Goal: Task Accomplishment & Management: Manage account settings

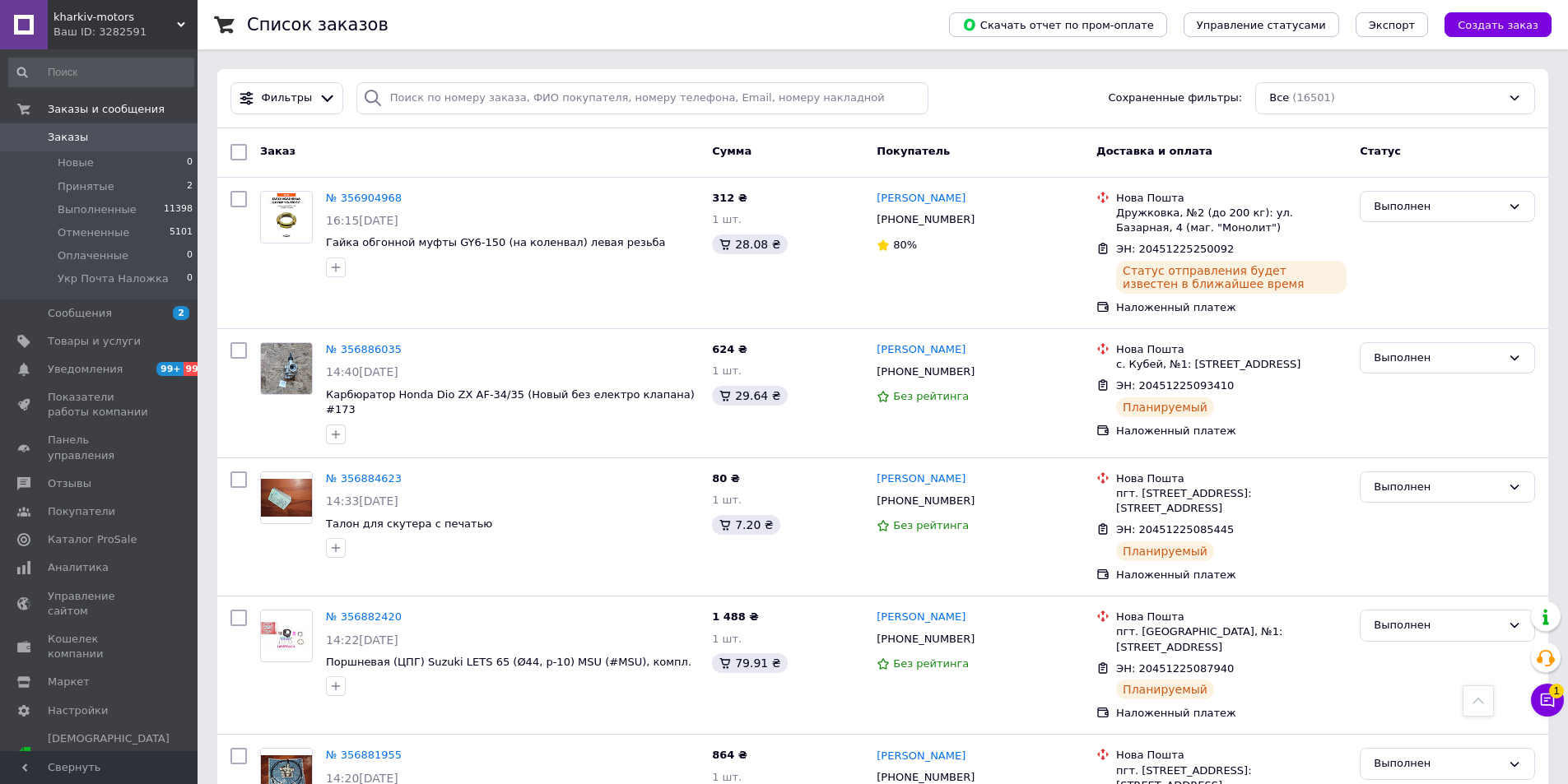
scroll to position [740, 0]
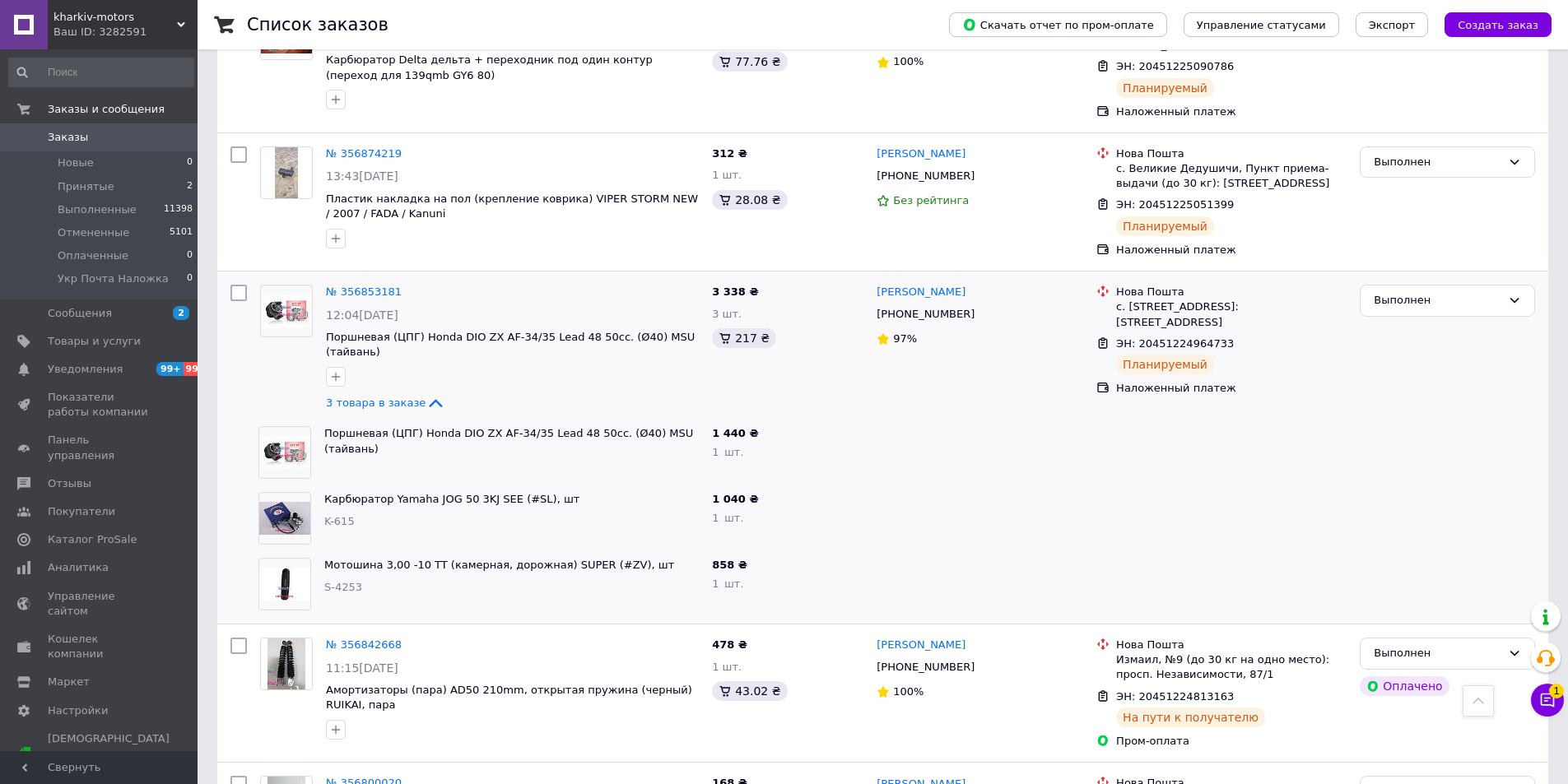
click at [73, 133] on span "Заказы" at bounding box center [68, 137] width 40 height 14
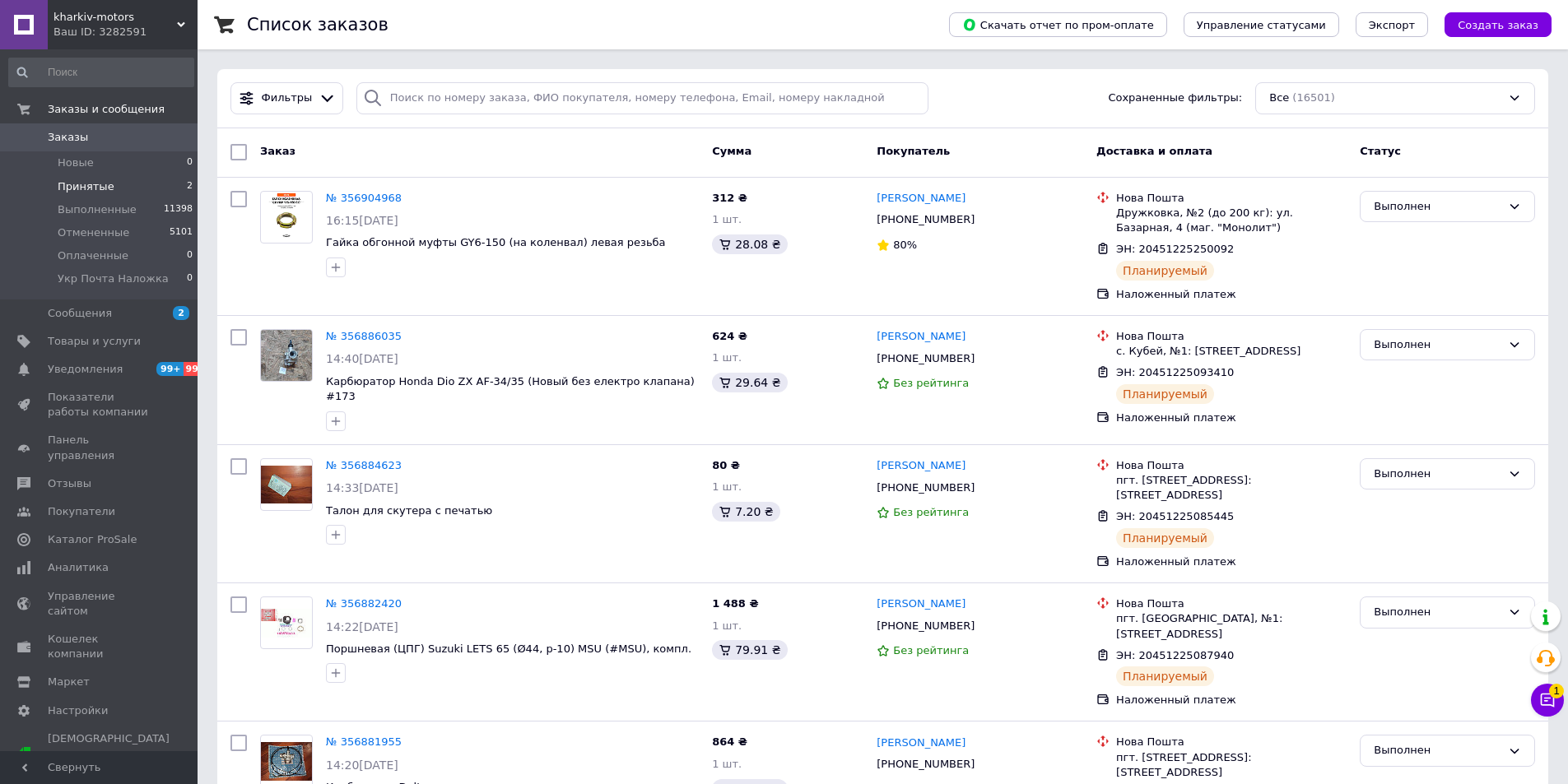
click at [72, 183] on span "Принятые" at bounding box center [86, 186] width 57 height 14
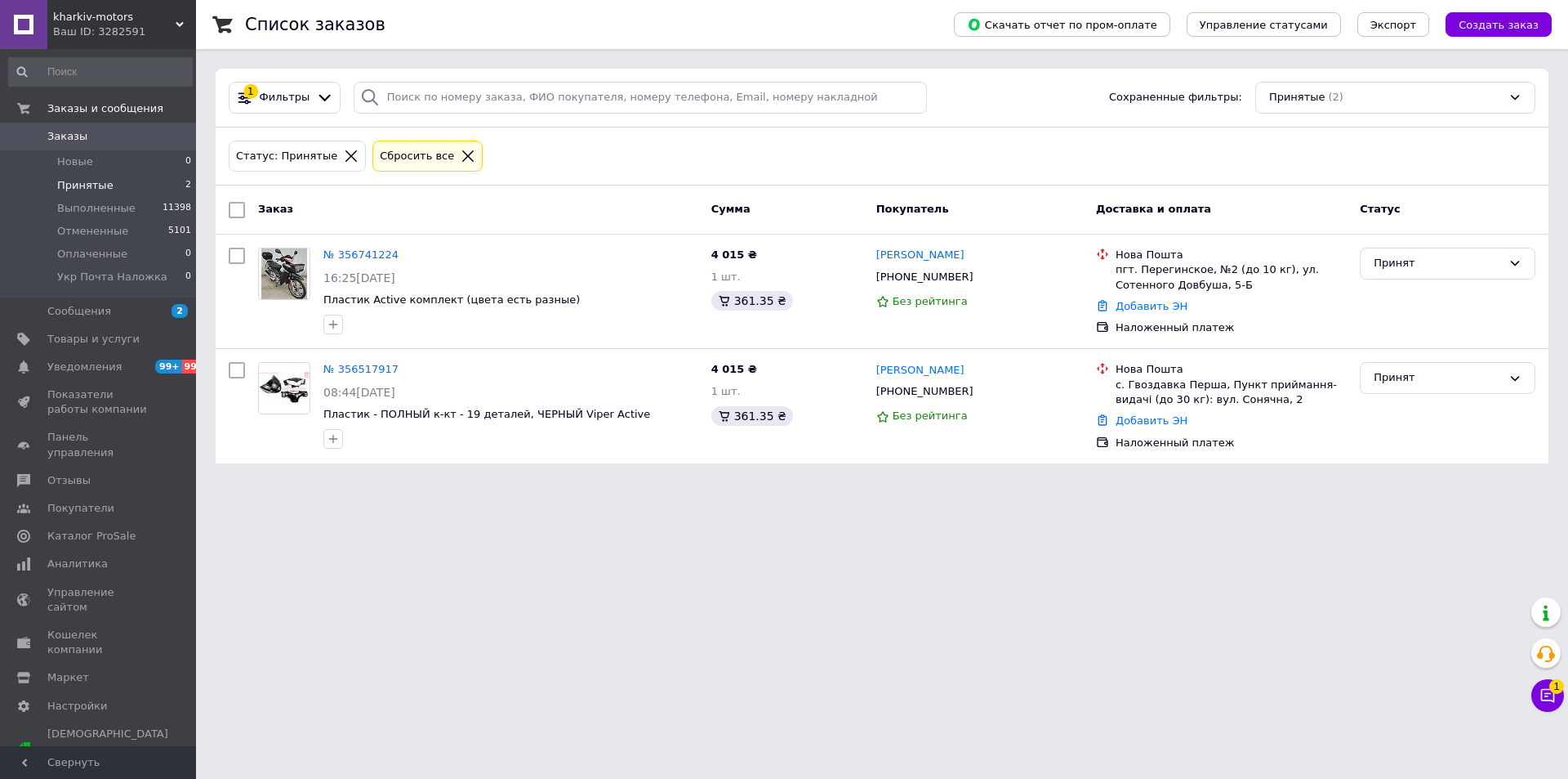
click at [90, 135] on span "Заказы" at bounding box center [99, 136] width 103 height 14
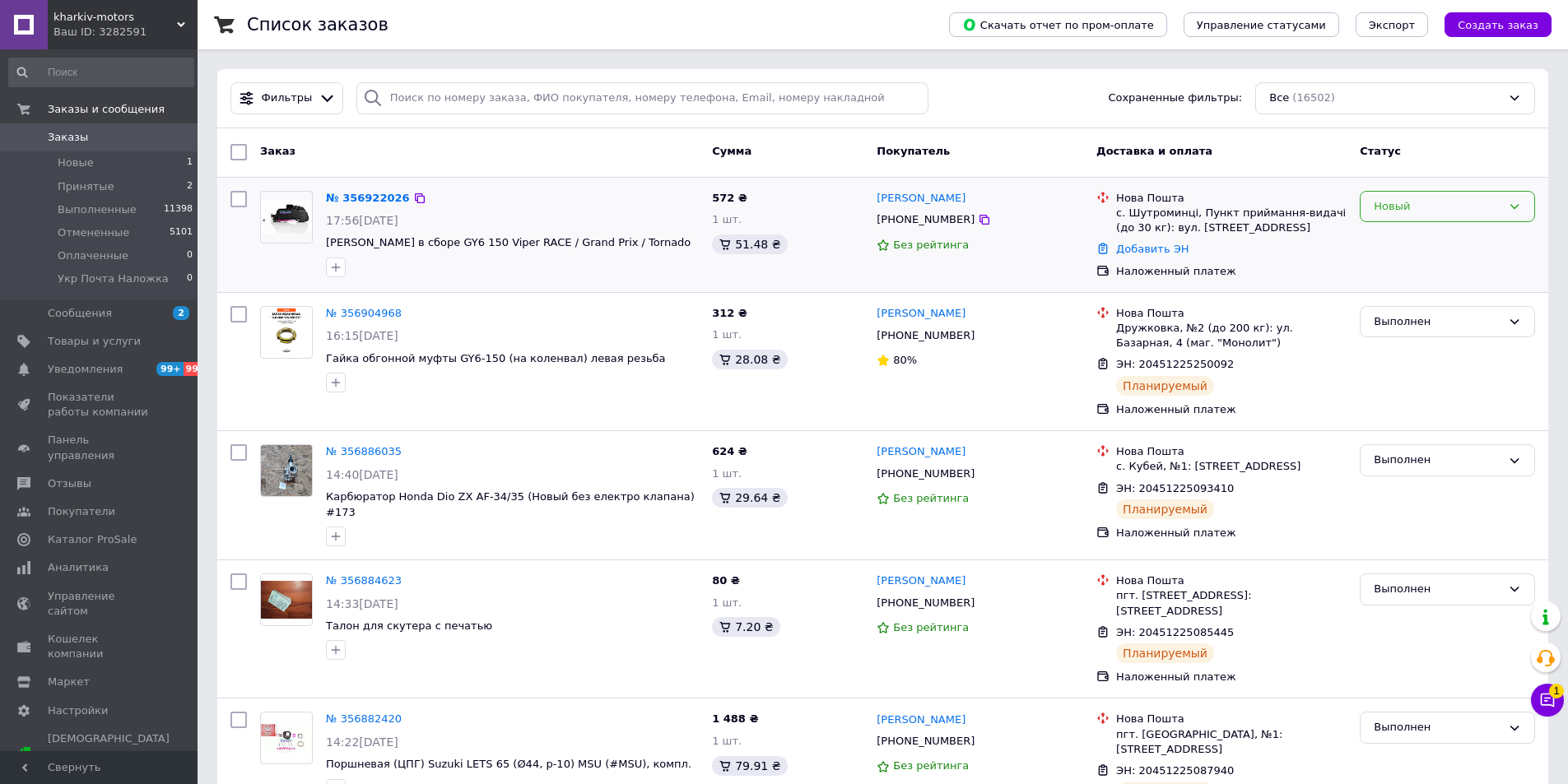
click at [1431, 201] on div "Новый" at bounding box center [1437, 207] width 127 height 17
click at [1404, 236] on li "Принят" at bounding box center [1447, 241] width 173 height 31
drag, startPoint x: 323, startPoint y: 245, endPoint x: 475, endPoint y: 245, distance: 152.0
click at [491, 239] on div "№ 356922026 17:56[DATE] Фильтр боковой в сборе GY6 150 Viper RACE / Grand Prix …" at bounding box center [512, 233] width 385 height 99
click at [979, 223] on icon at bounding box center [984, 220] width 10 height 10
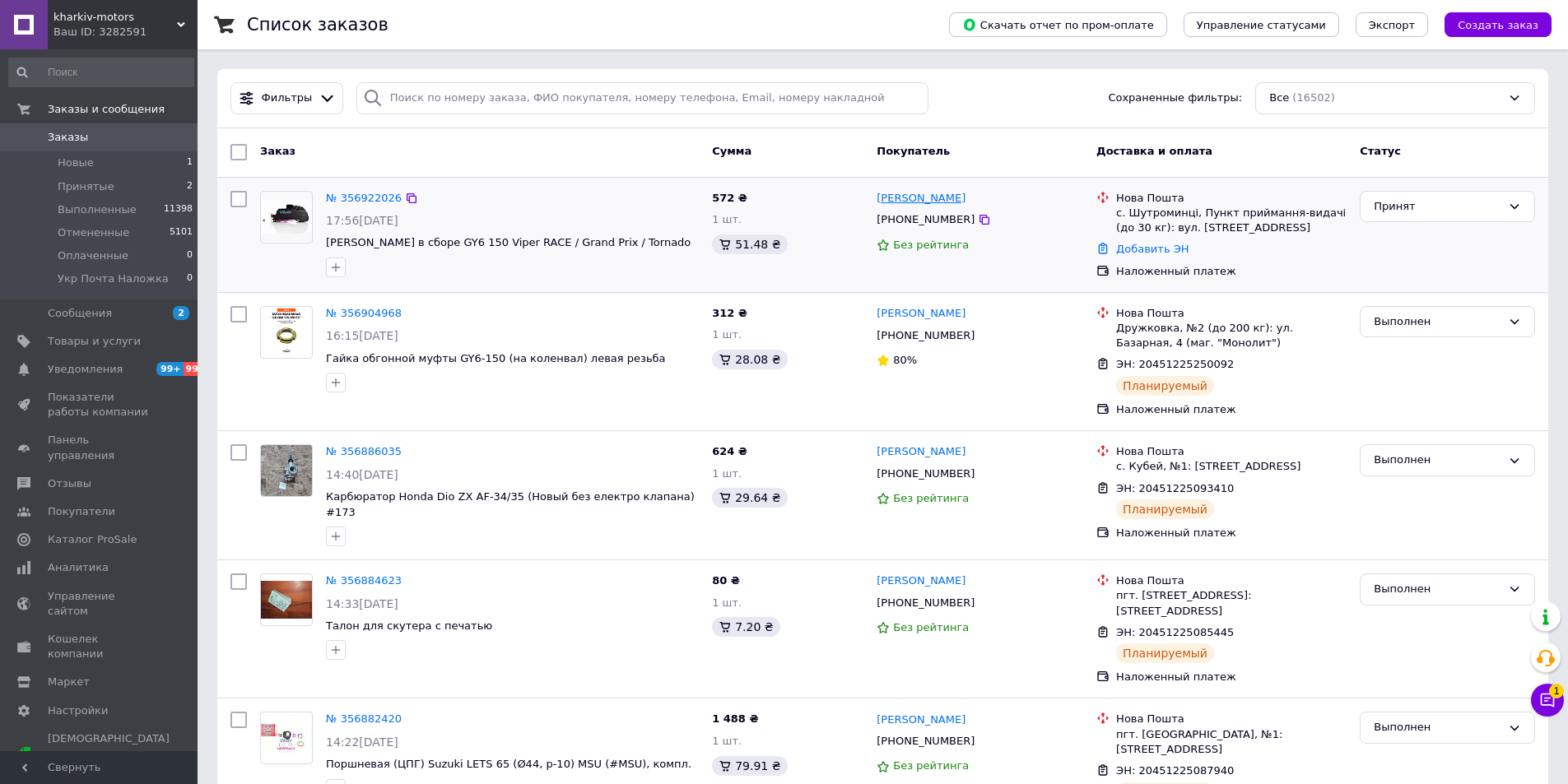
drag, startPoint x: 970, startPoint y: 190, endPoint x: 912, endPoint y: 200, distance: 58.9
click at [912, 200] on div "[PERSON_NAME]" at bounding box center [980, 198] width 210 height 19
copy link "Патютка"
drag, startPoint x: 874, startPoint y: 197, endPoint x: 909, endPoint y: 195, distance: 35.1
click at [909, 195] on div "[PERSON_NAME] [PHONE_NUMBER] Без рейтинга" at bounding box center [980, 234] width 220 height 101
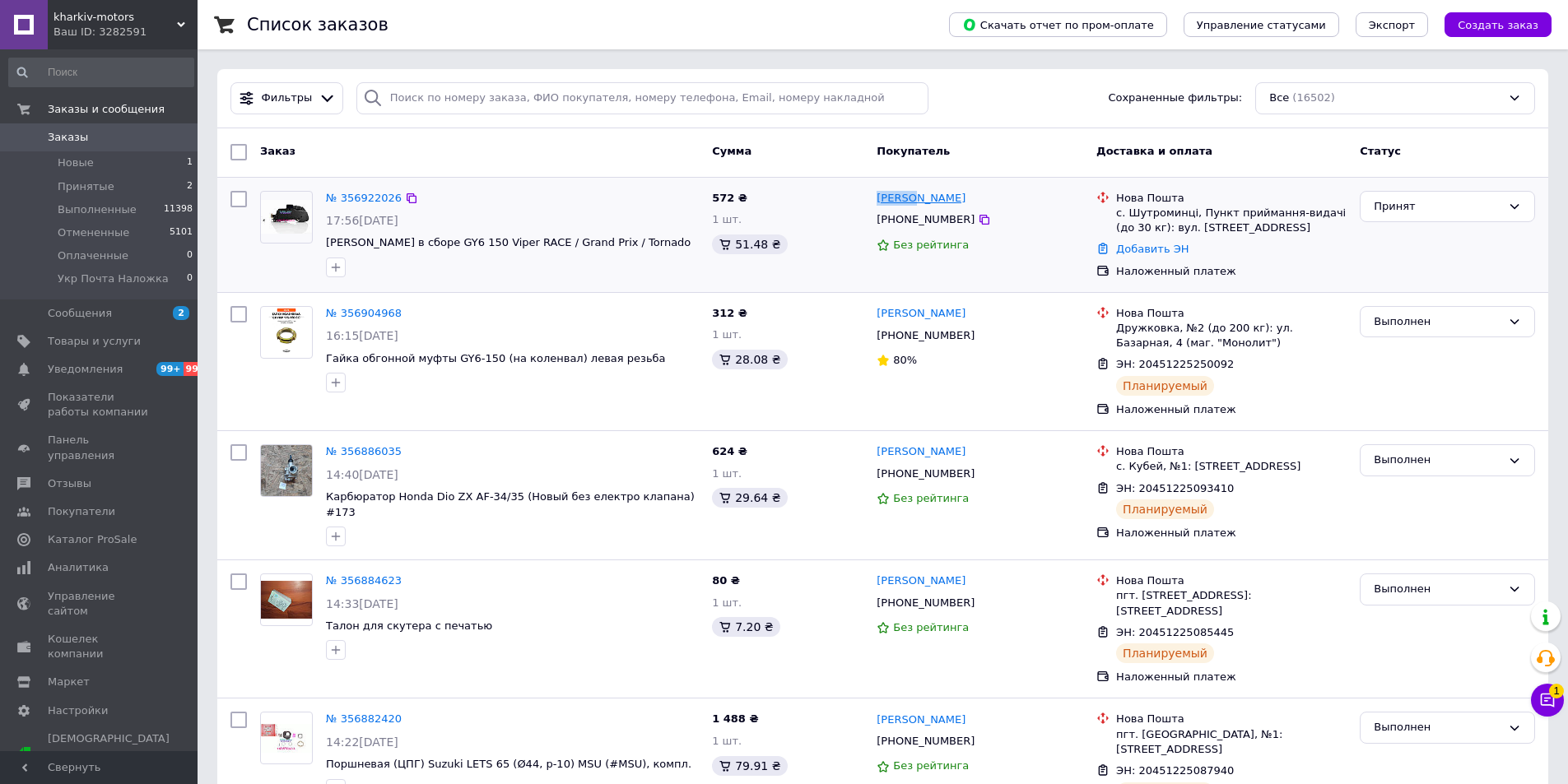
copy link "[PERSON_NAME]"
click at [1145, 211] on div "с. Шутроминці, Пункт приймання-видачі (до 30 кг): вул. [STREET_ADDRESS]" at bounding box center [1231, 220] width 230 height 30
copy div "Шутроминці"
click at [340, 195] on link "№ 356922026" at bounding box center [363, 197] width 76 height 13
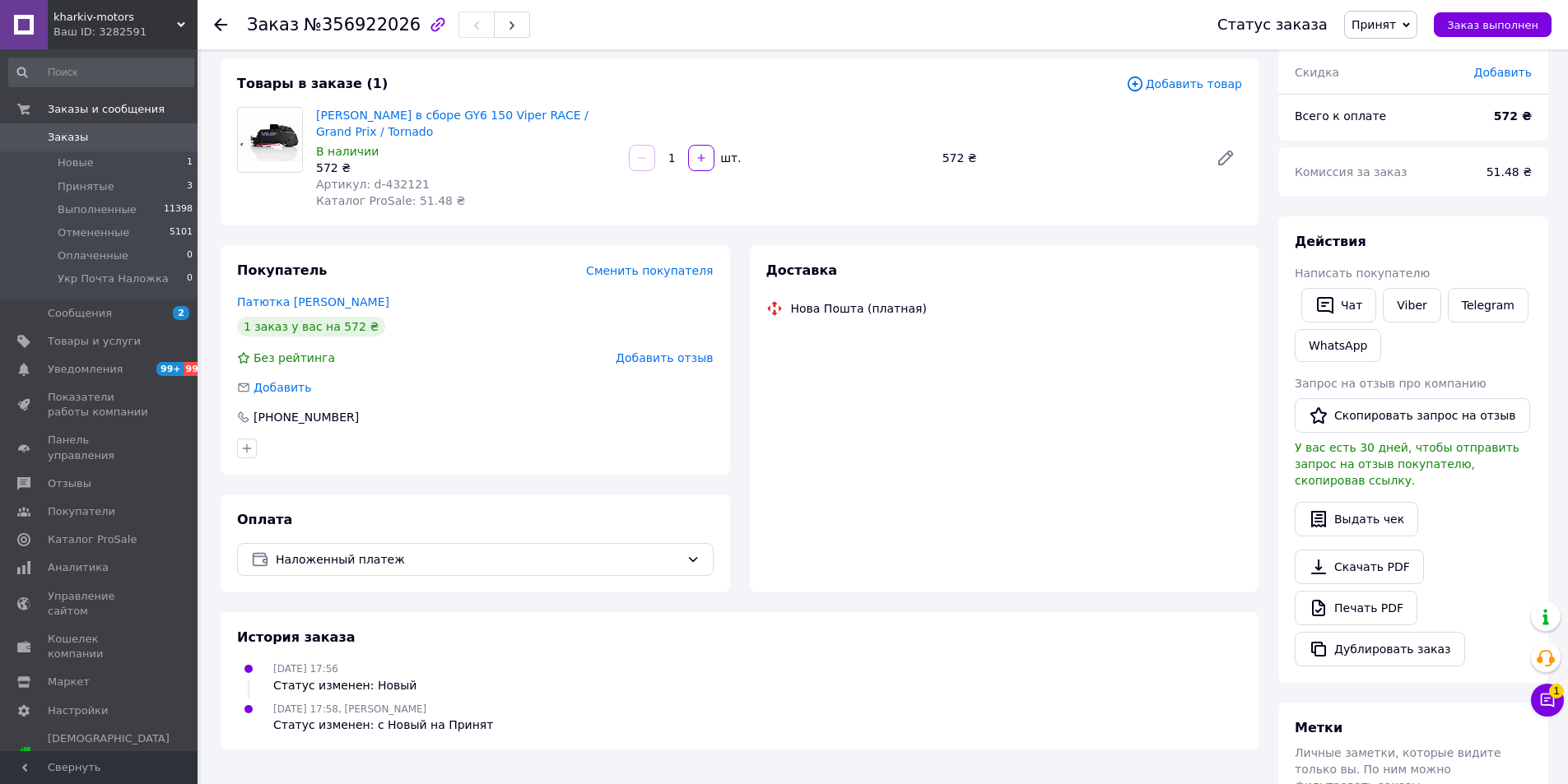
scroll to position [165, 0]
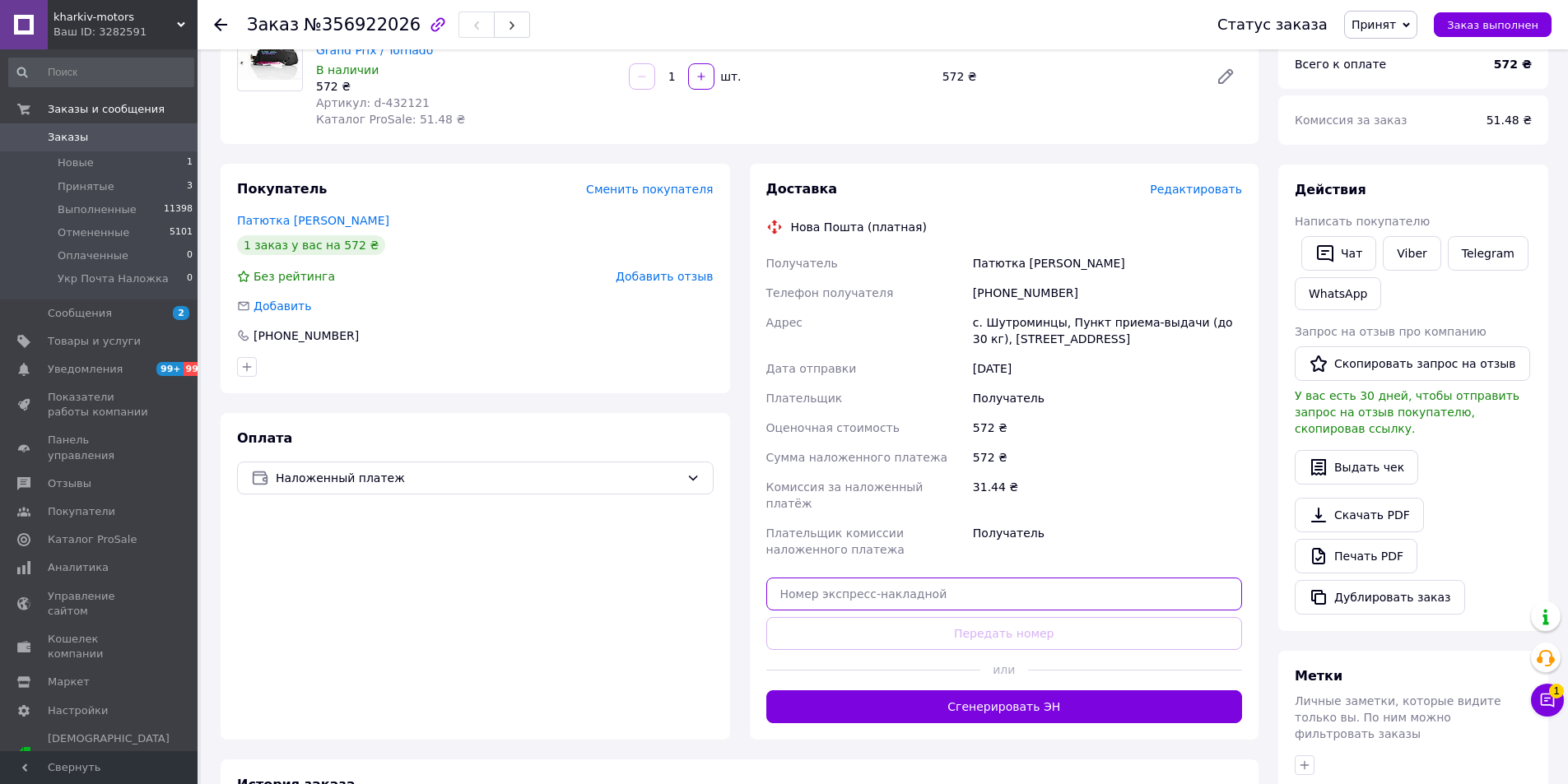
click at [910, 577] on input "text" at bounding box center [1004, 593] width 476 height 33
paste input "20451225348832"
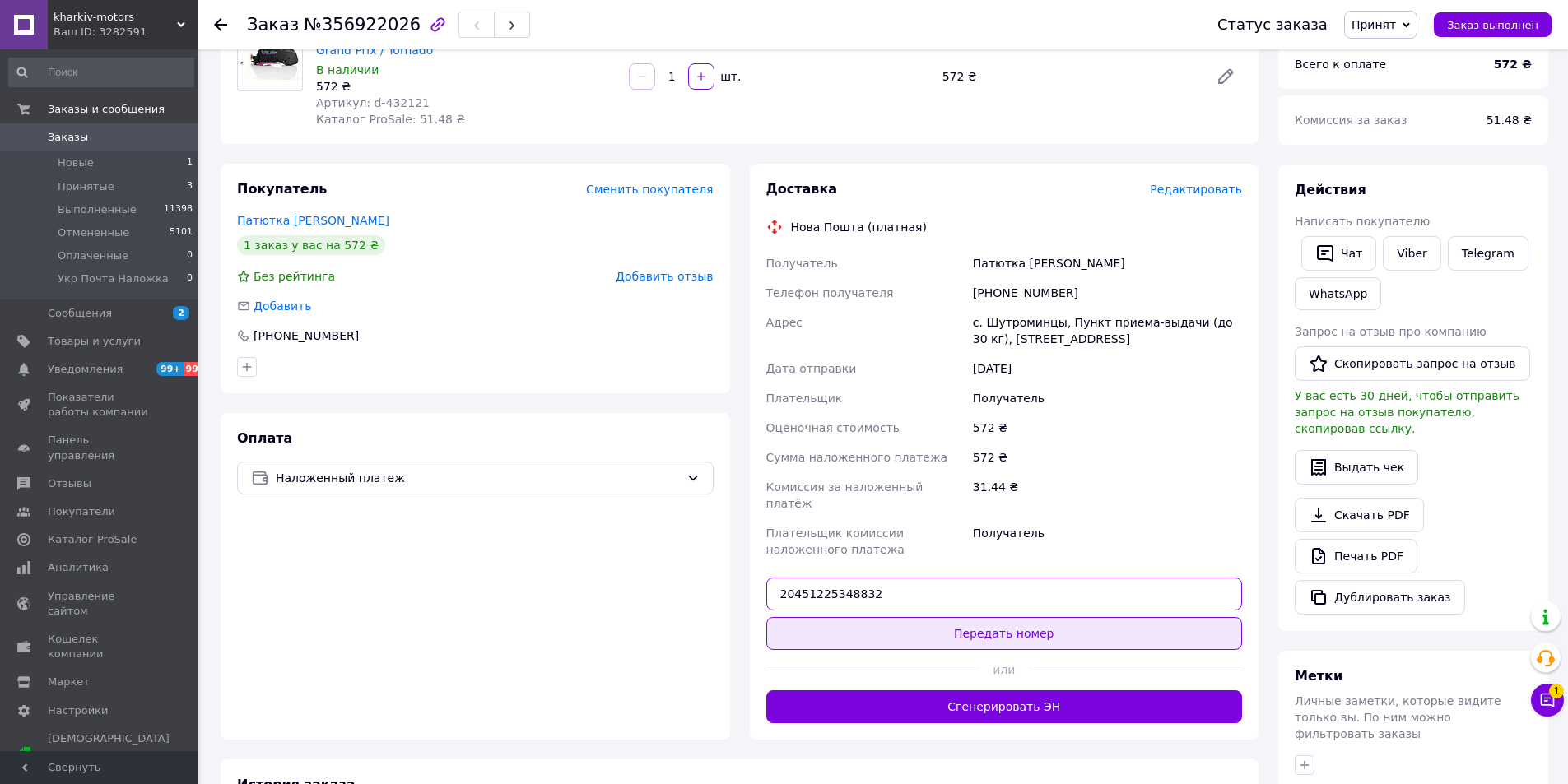
type input "20451225348832"
click at [937, 616] on button "Передать номер" at bounding box center [1004, 633] width 476 height 33
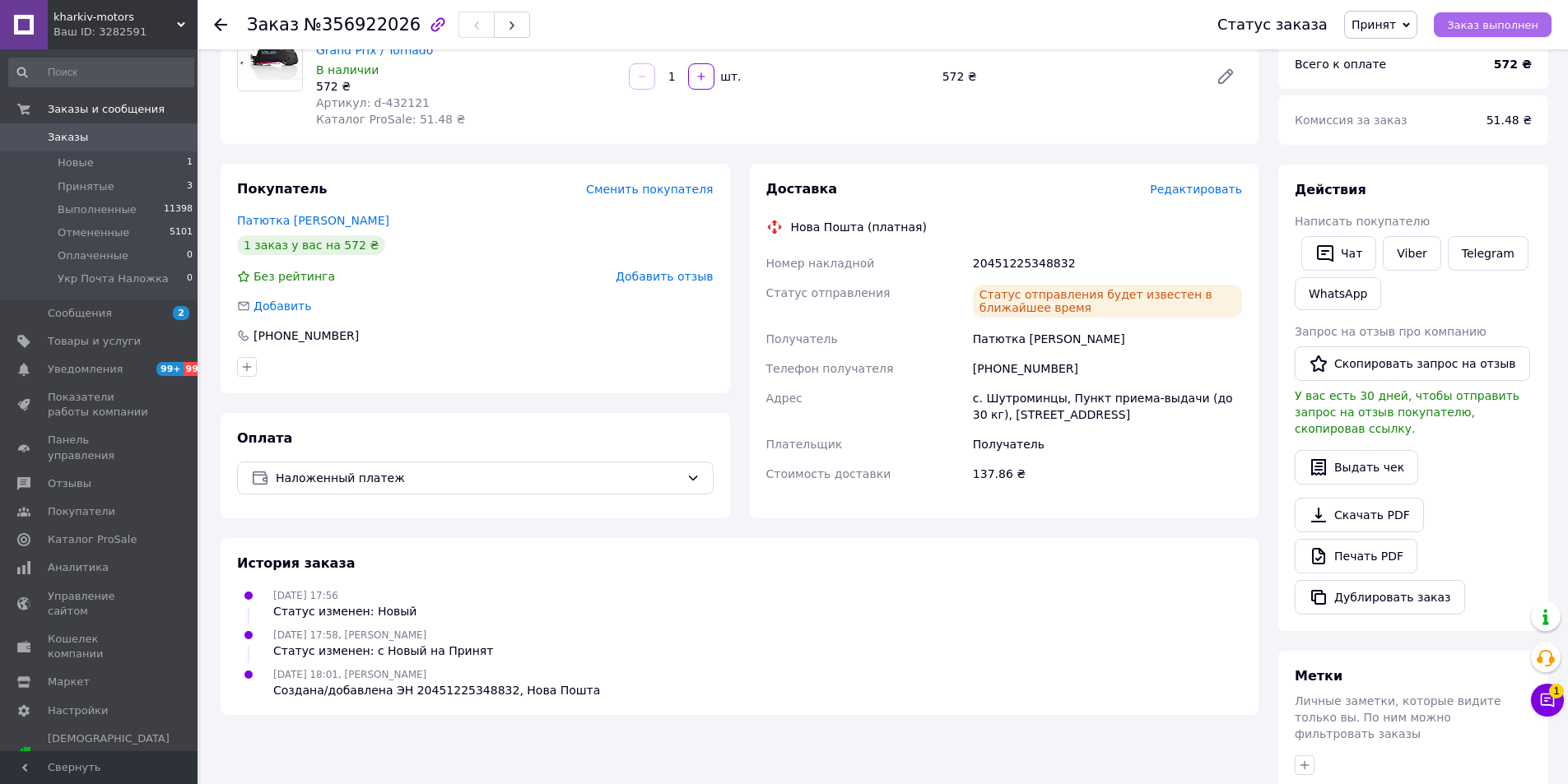
click at [1488, 25] on span "Заказ выполнен" at bounding box center [1492, 25] width 92 height 13
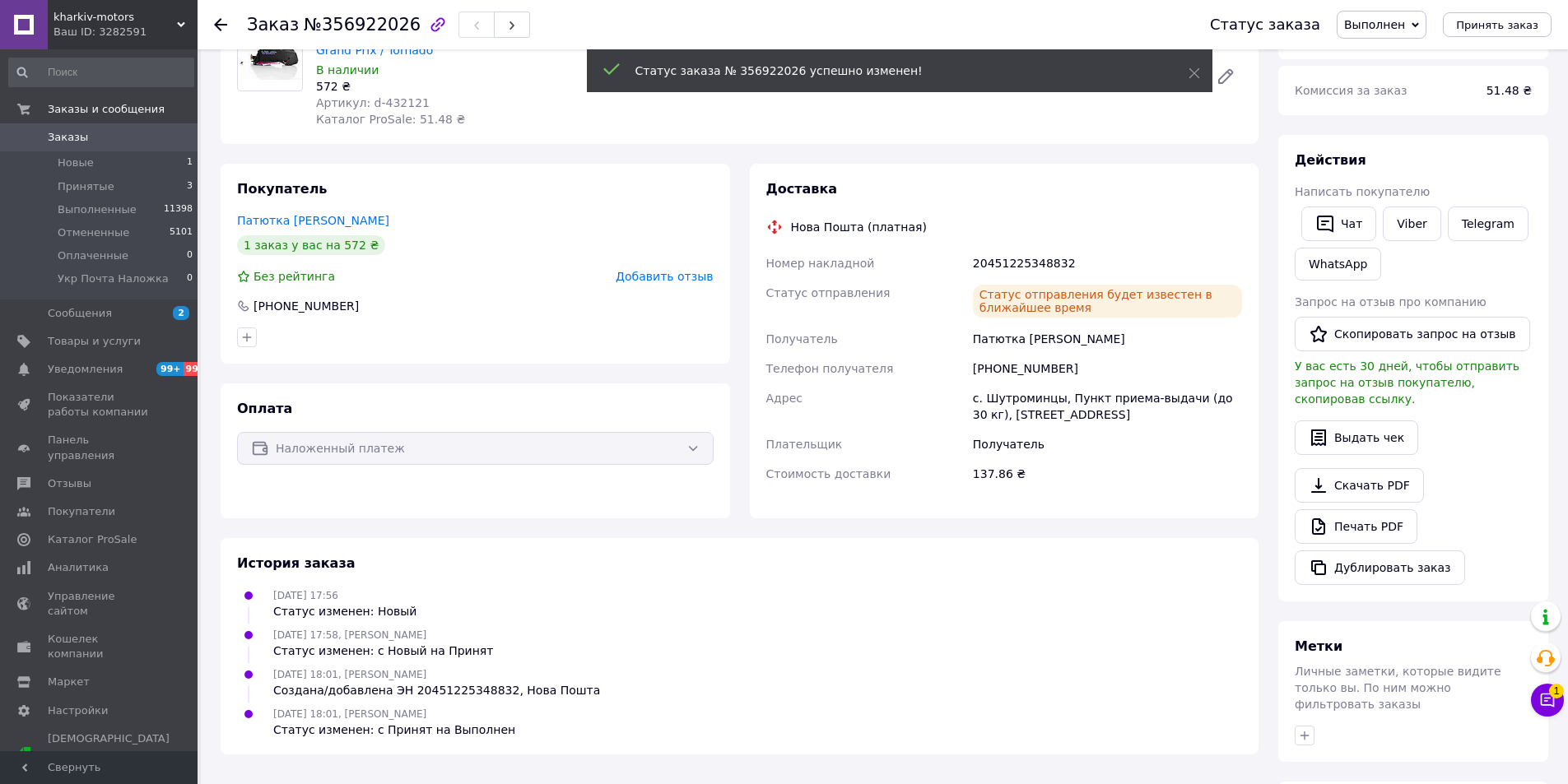
click at [75, 132] on span "Заказы" at bounding box center [68, 137] width 40 height 14
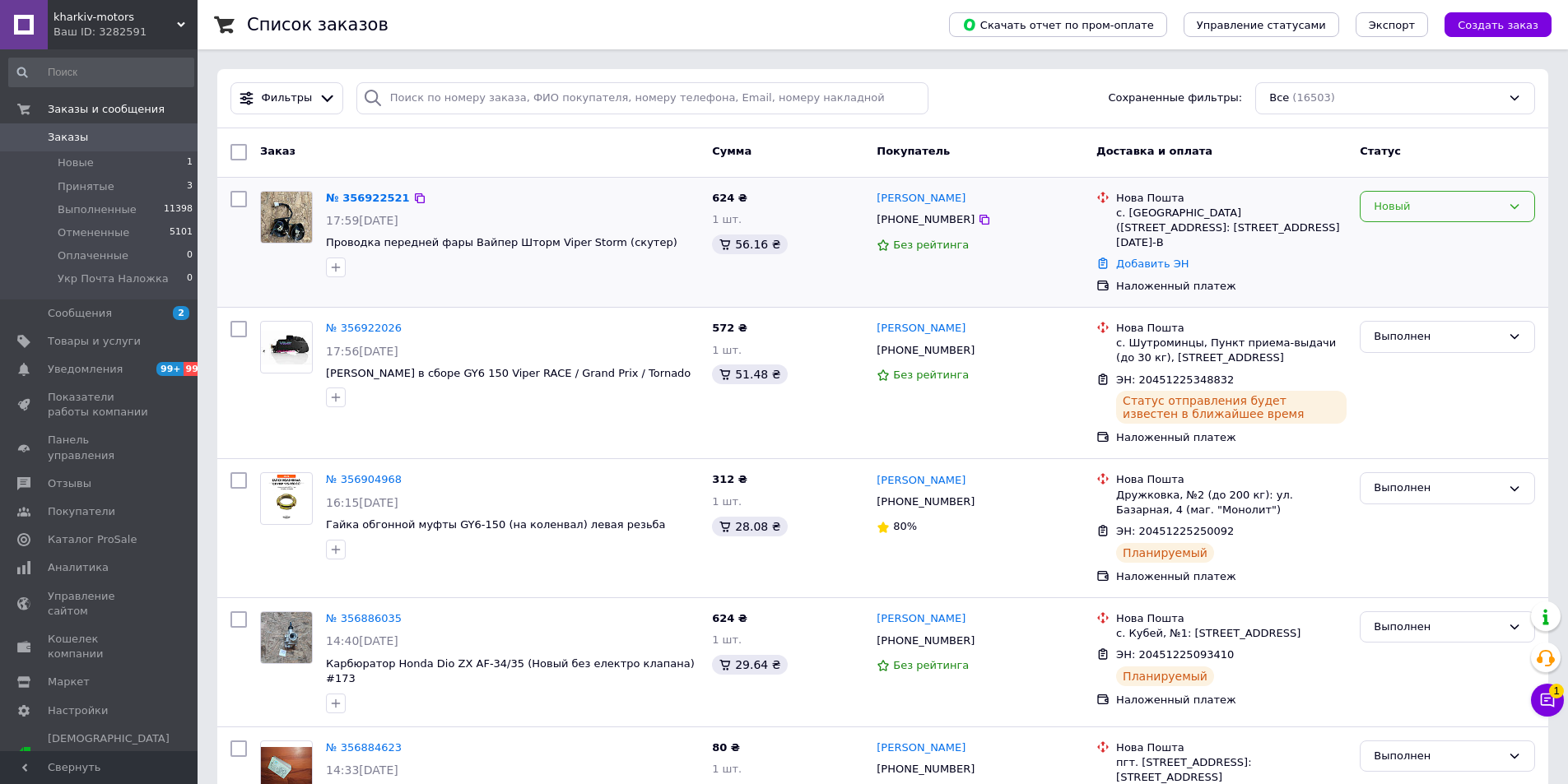
click at [1432, 219] on div "Новый" at bounding box center [1448, 206] width 175 height 32
click at [1412, 240] on li "Принят" at bounding box center [1447, 241] width 173 height 31
drag, startPoint x: 324, startPoint y: 248, endPoint x: 458, endPoint y: 243, distance: 134.1
click at [458, 243] on div "№ 356922521 17:59[DATE] Проводка передней фары Вайпер Шторм Viper Storm (скутер)" at bounding box center [512, 233] width 385 height 99
copy span "Проводка передней фары"
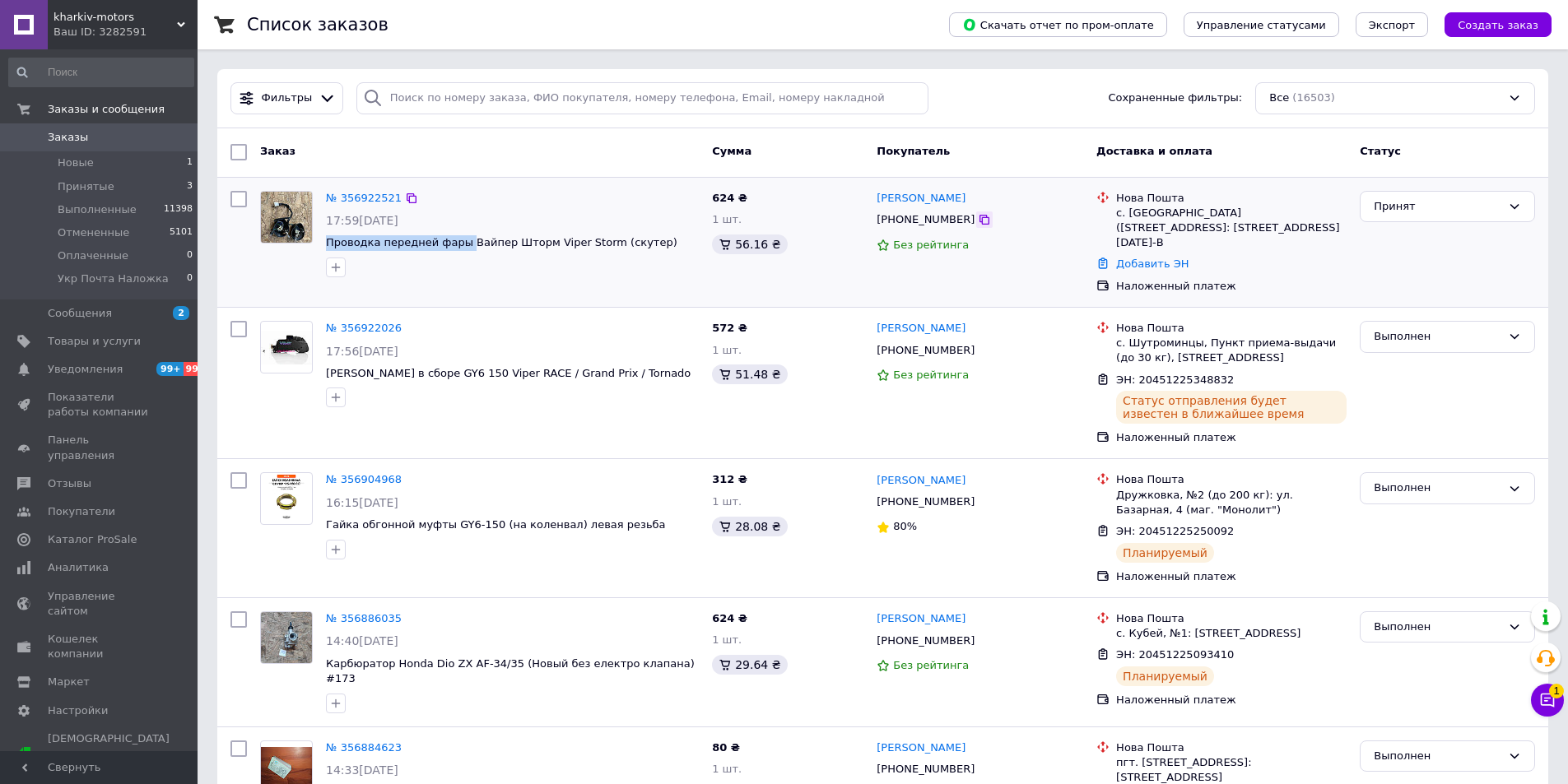
click at [977, 222] on icon at bounding box center [984, 220] width 13 height 13
drag, startPoint x: 973, startPoint y: 197, endPoint x: 909, endPoint y: 201, distance: 64.1
click at [909, 201] on div "[PERSON_NAME]" at bounding box center [980, 198] width 210 height 19
copy link "[GEOGRAPHIC_DATA]"
click at [979, 222] on icon at bounding box center [984, 220] width 10 height 10
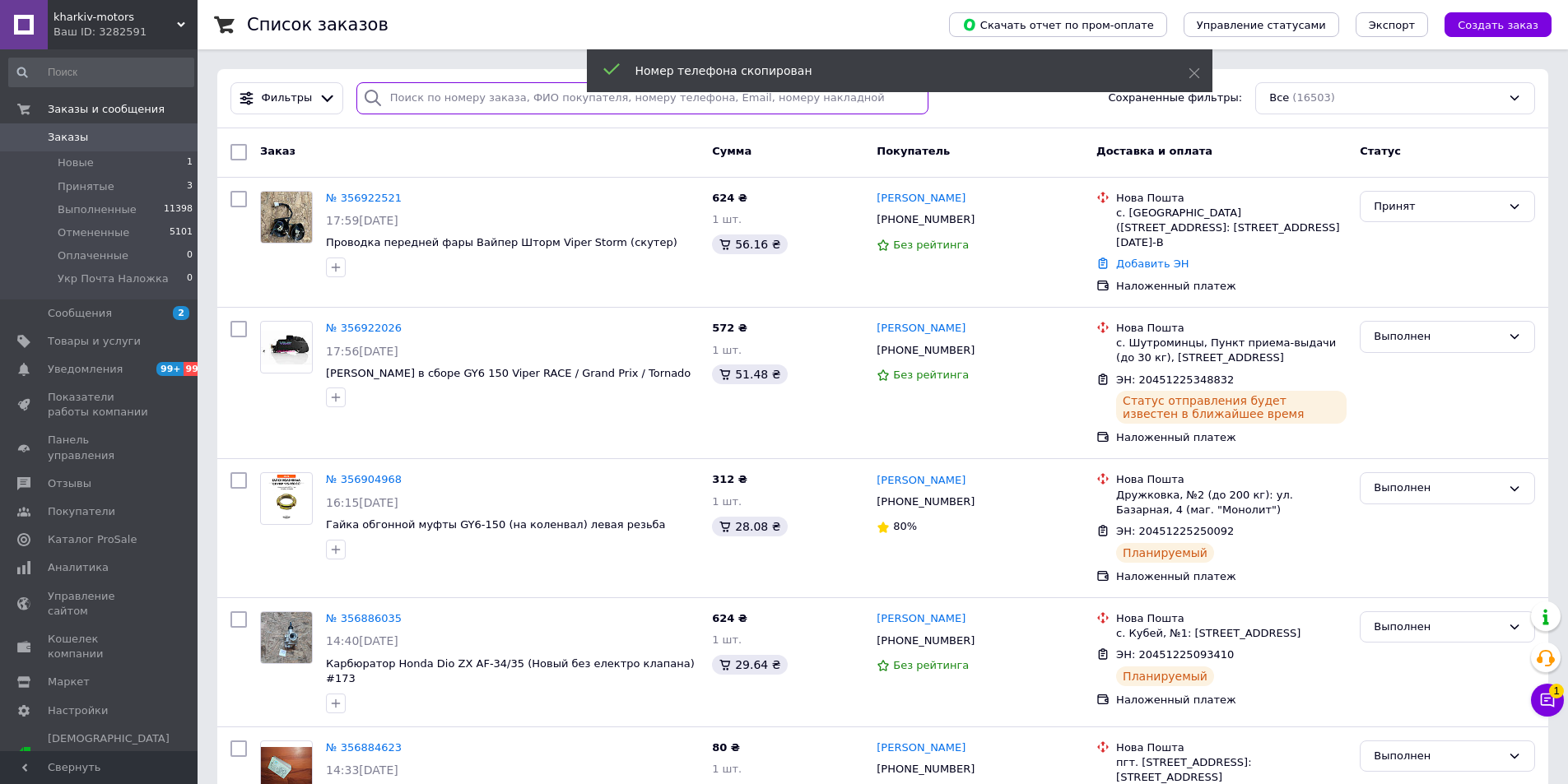
click at [444, 98] on input "search" at bounding box center [643, 97] width 572 height 32
paste input "[PHONE_NUMBER]"
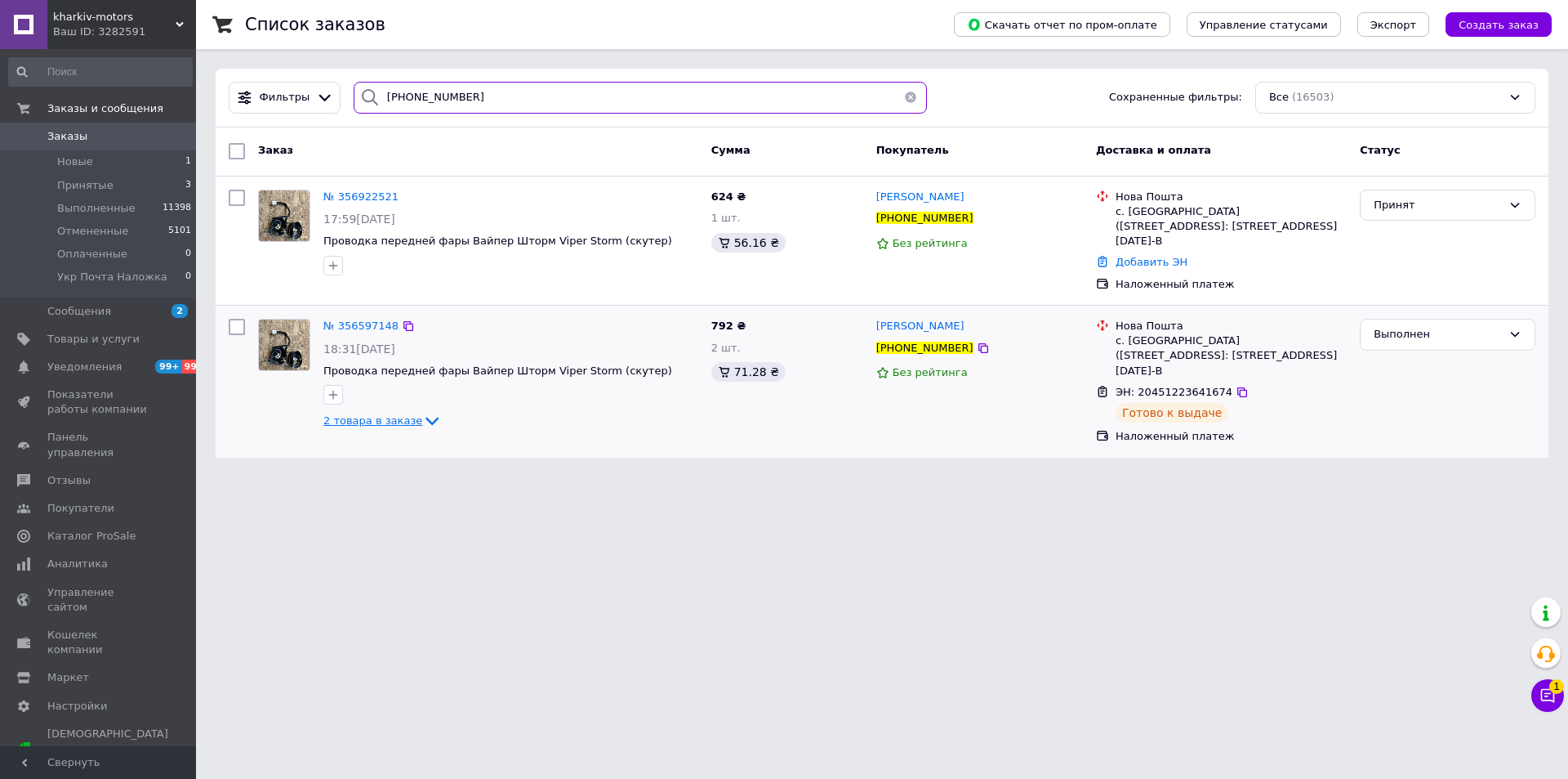
type input "[PHONE_NUMBER]"
click at [397, 414] on span "2 товара в заказе" at bounding box center [372, 420] width 99 height 12
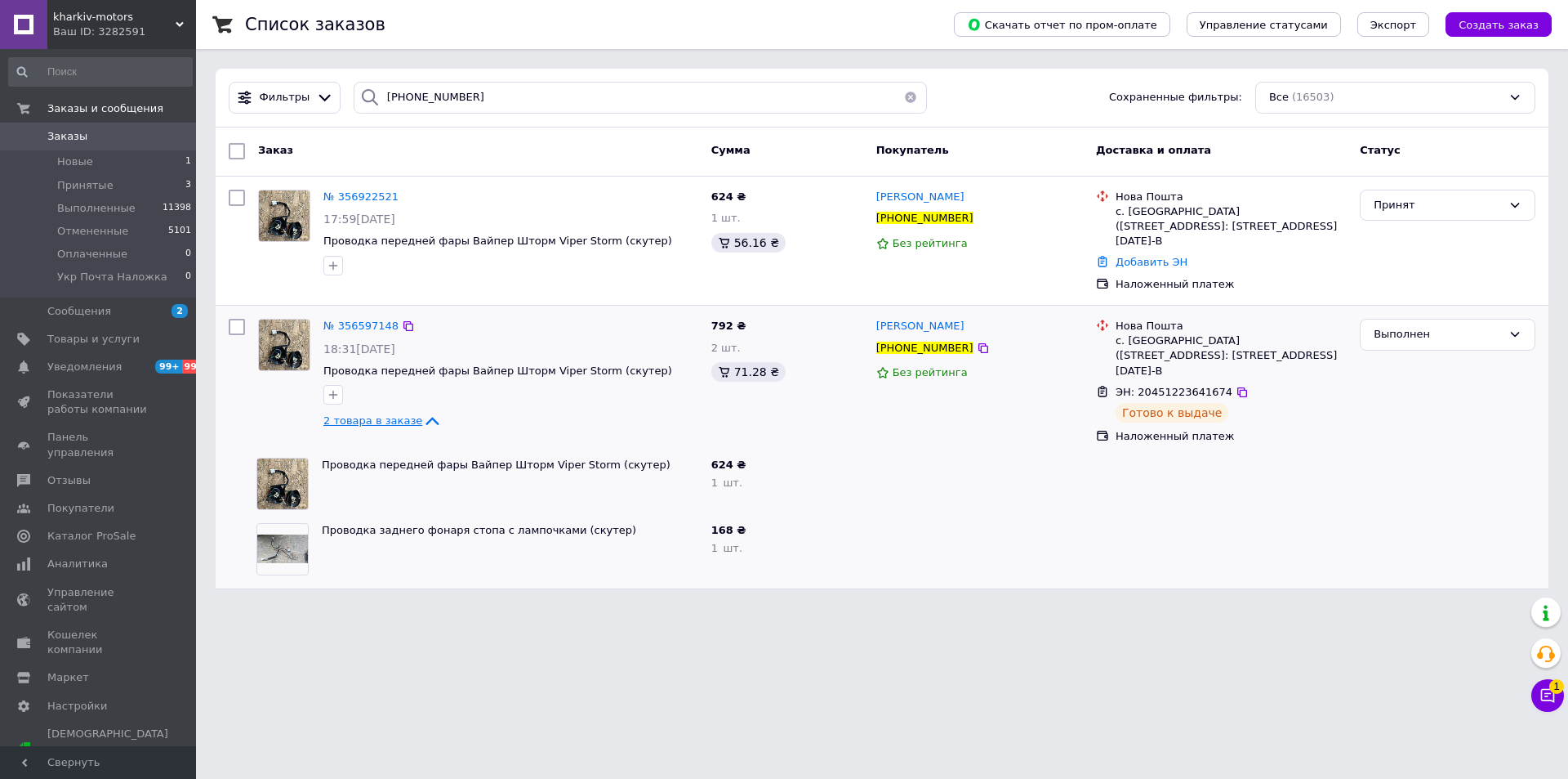
click at [397, 414] on span "2 товара в заказе" at bounding box center [372, 420] width 99 height 12
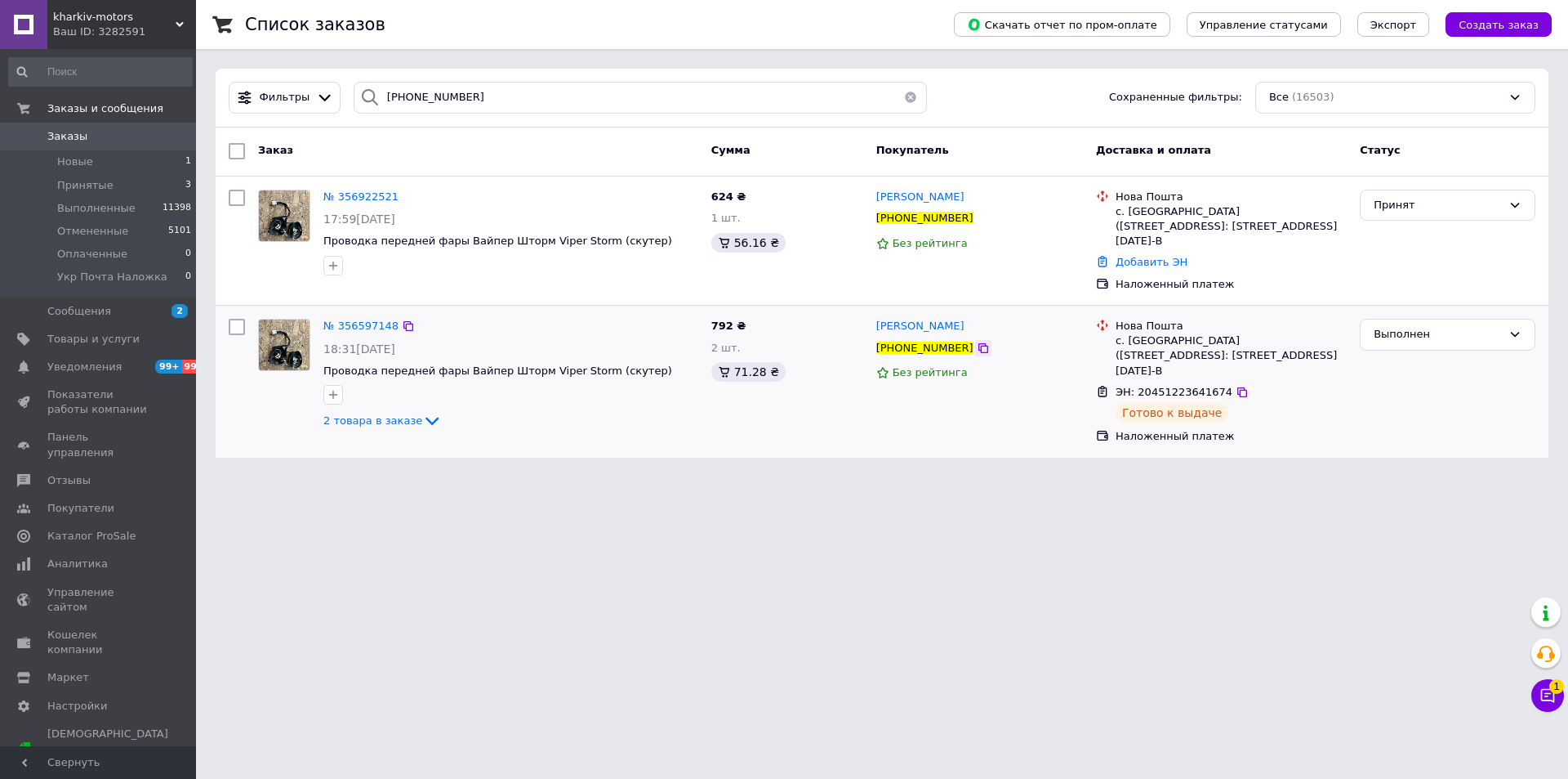
click at [977, 342] on icon at bounding box center [983, 348] width 13 height 13
click at [1416, 200] on div "Принят" at bounding box center [1438, 206] width 128 height 17
click at [1404, 271] on li "Отменен" at bounding box center [1448, 270] width 174 height 31
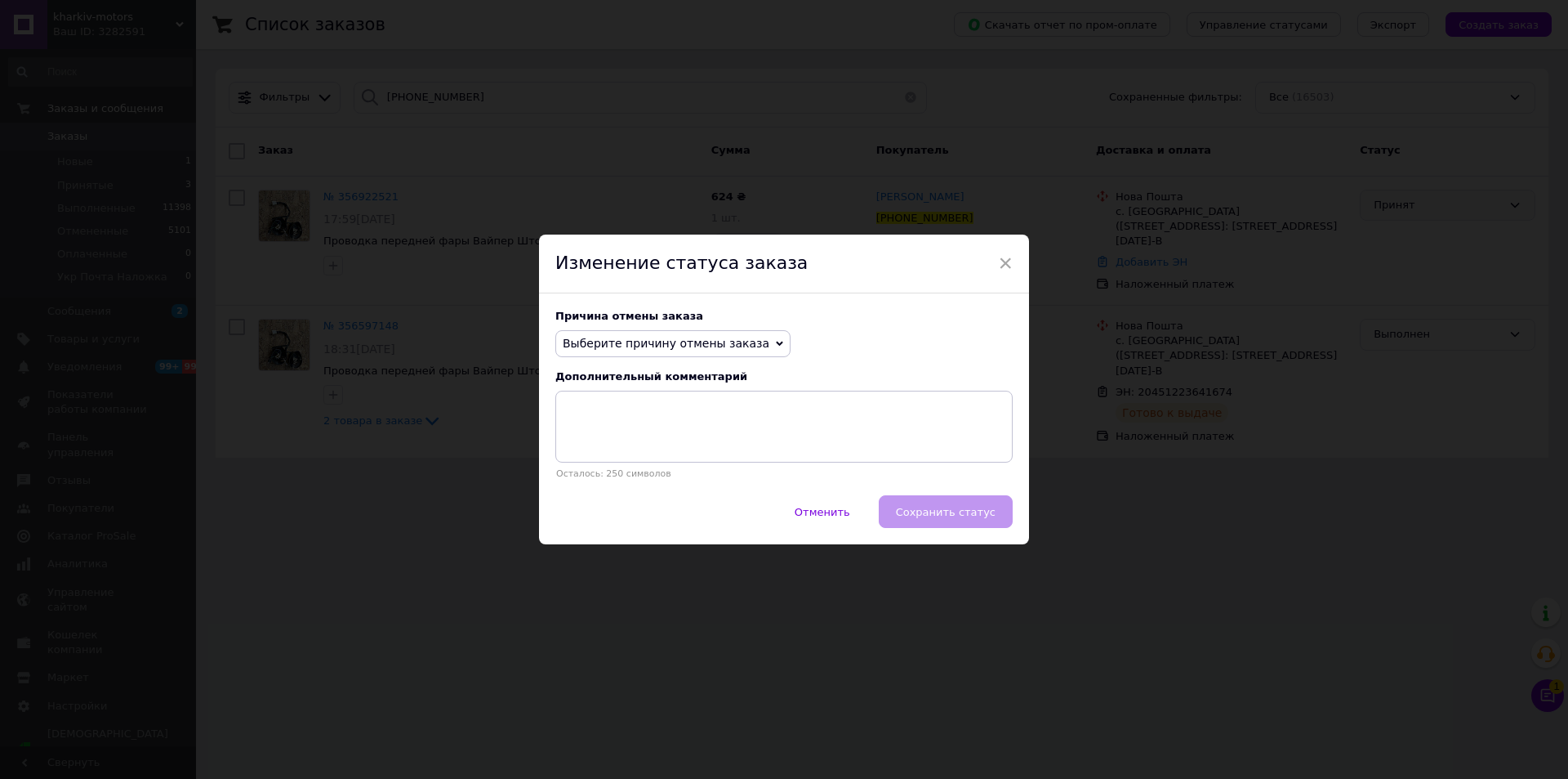
click at [674, 344] on span "Выберите причину отмены заказа" at bounding box center [666, 344] width 207 height 13
click at [607, 468] on li "Заказ-дубликат" at bounding box center [673, 467] width 233 height 23
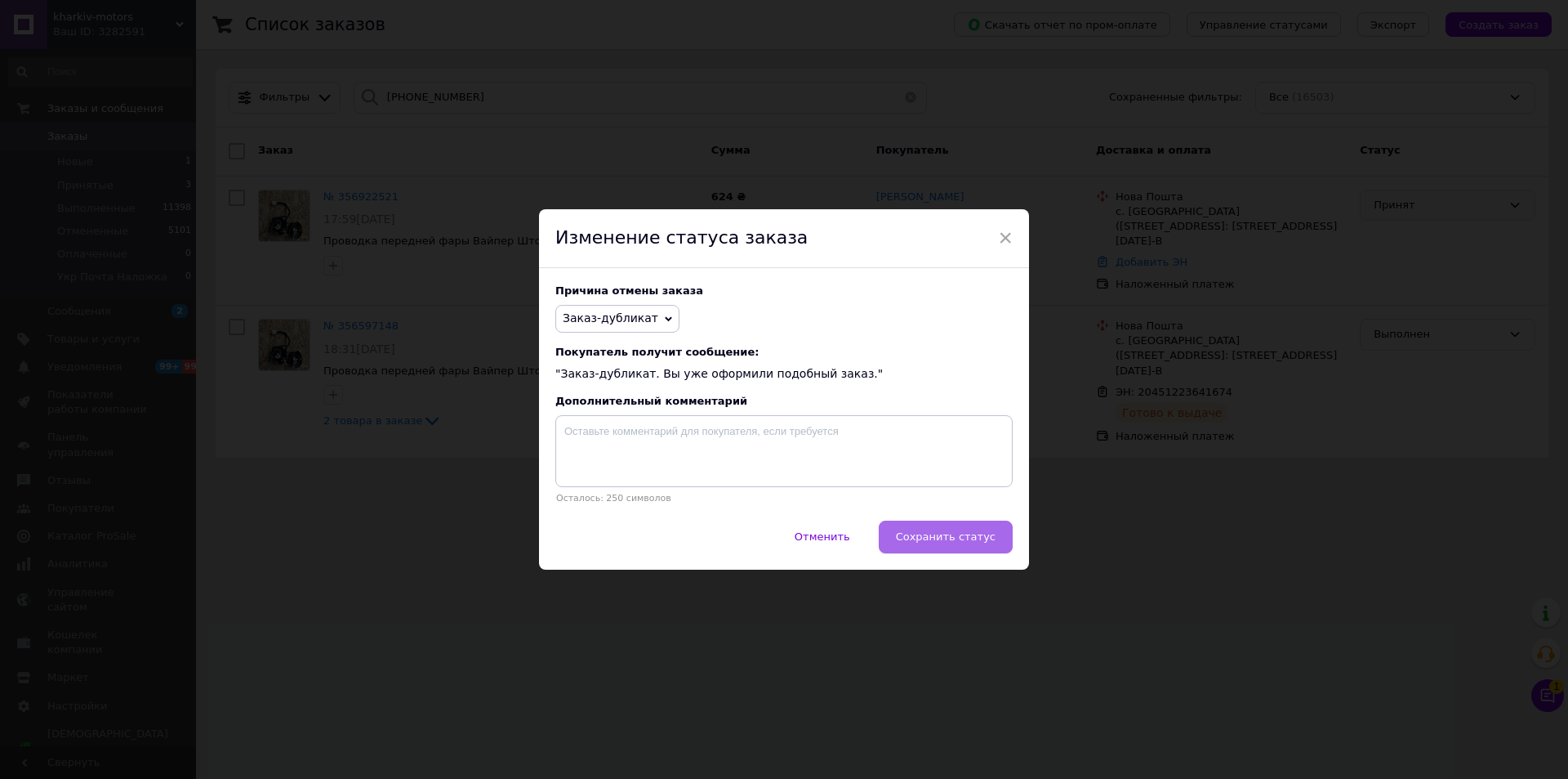
click at [941, 534] on span "Сохранить статус" at bounding box center [946, 536] width 99 height 12
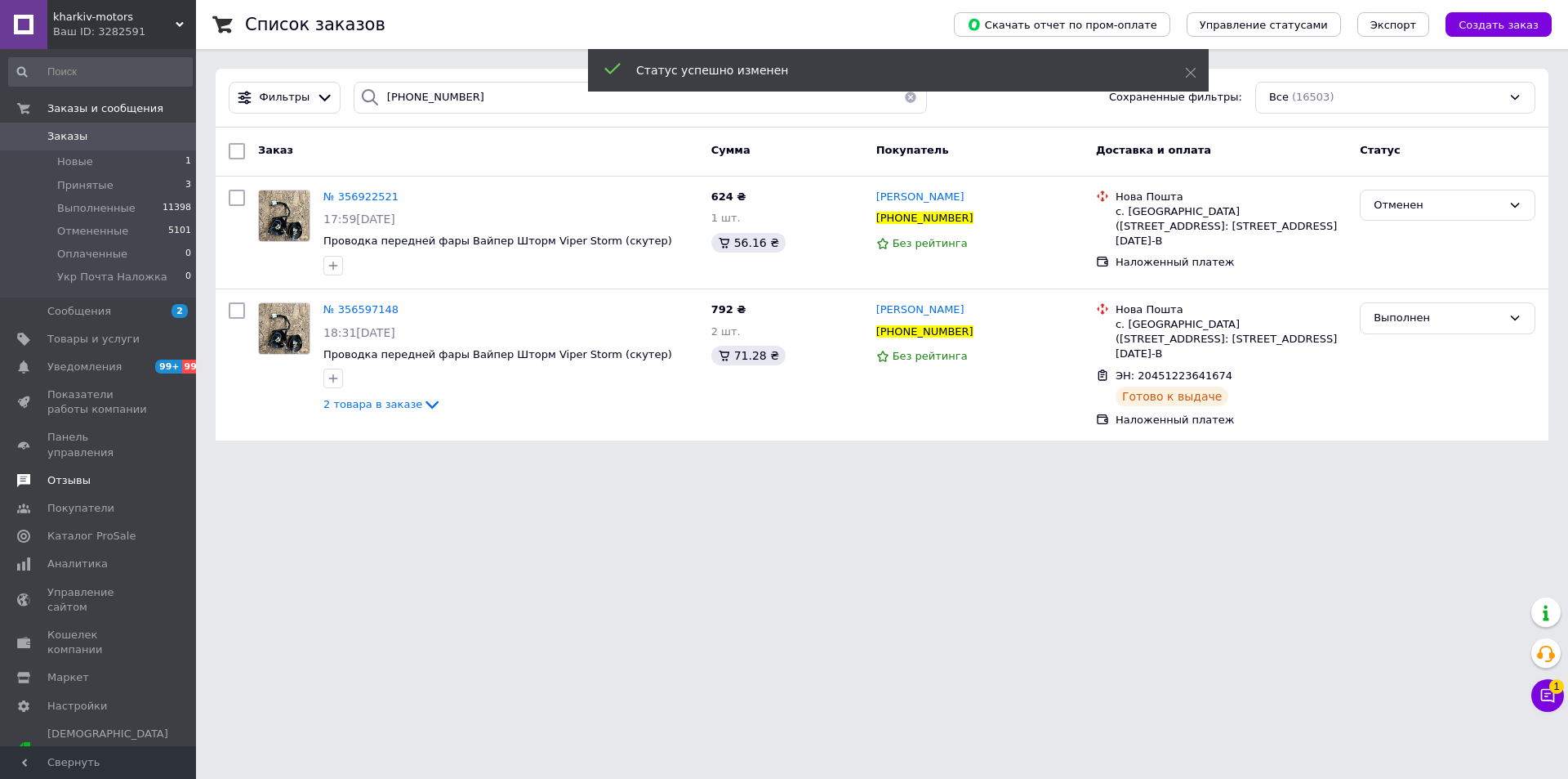
click at [72, 473] on span "Отзывы" at bounding box center [69, 479] width 43 height 14
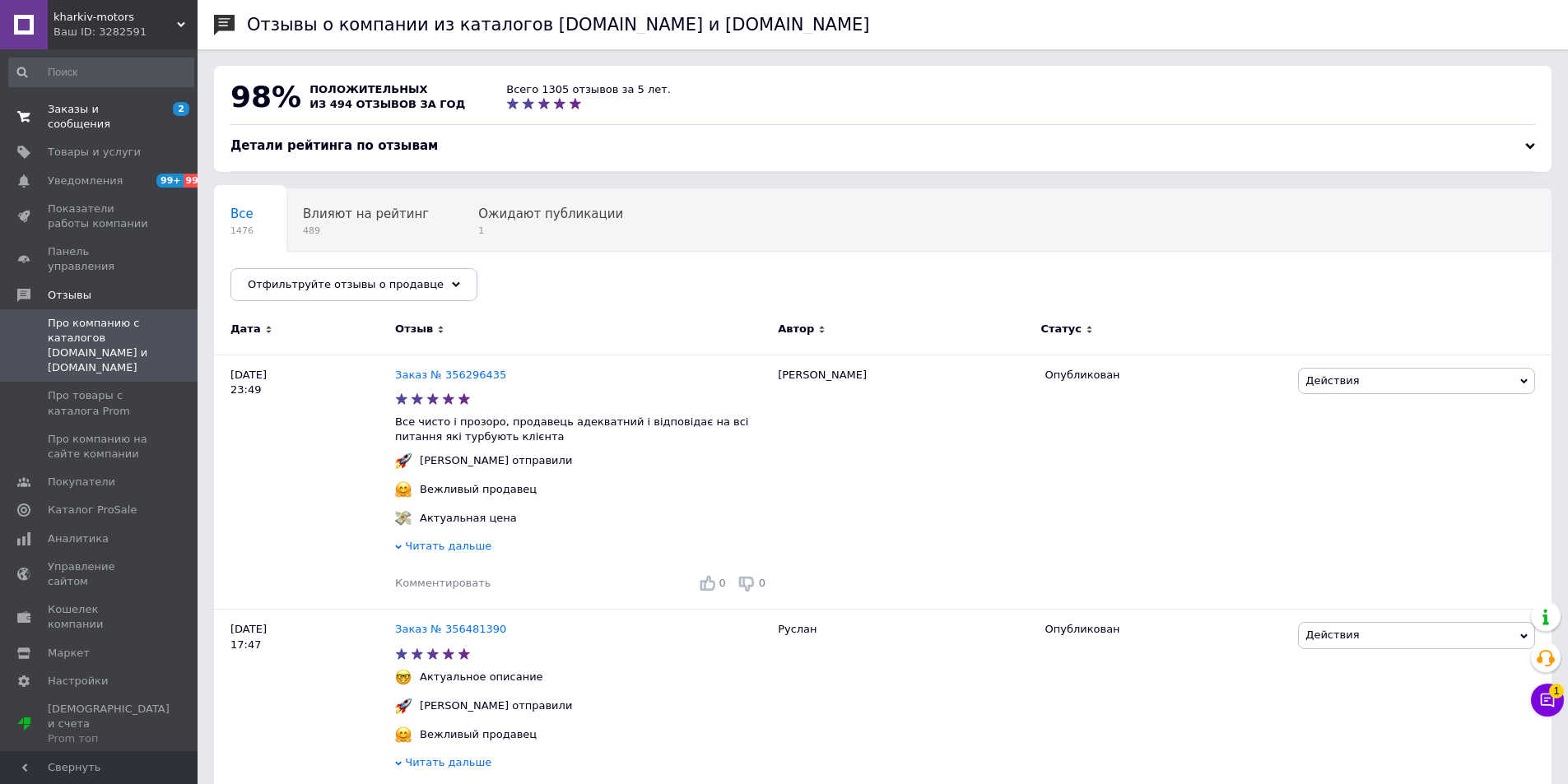
click at [71, 104] on span "Заказы и сообщения" at bounding box center [100, 117] width 104 height 30
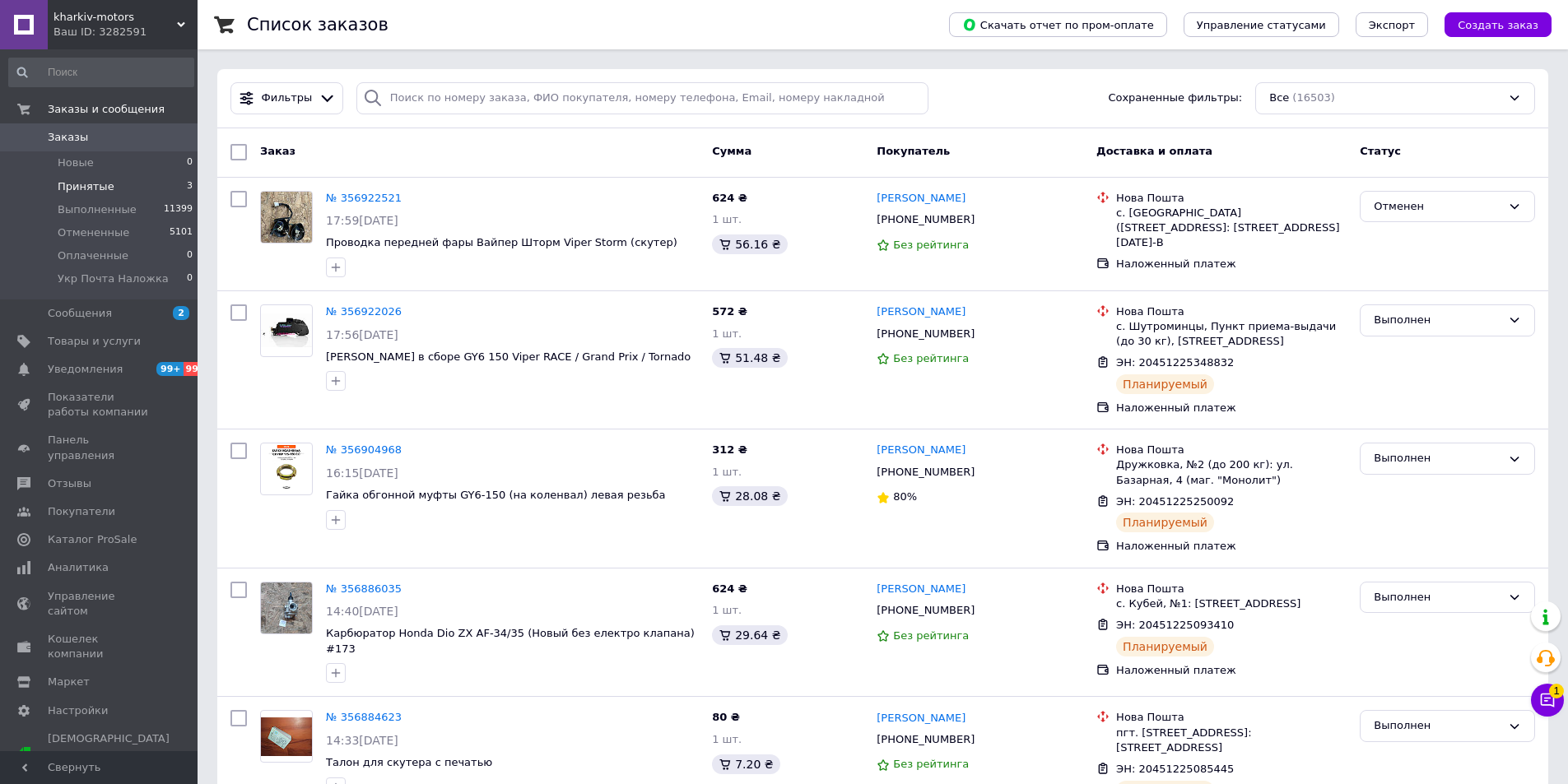
click at [88, 187] on span "Принятые" at bounding box center [86, 186] width 57 height 14
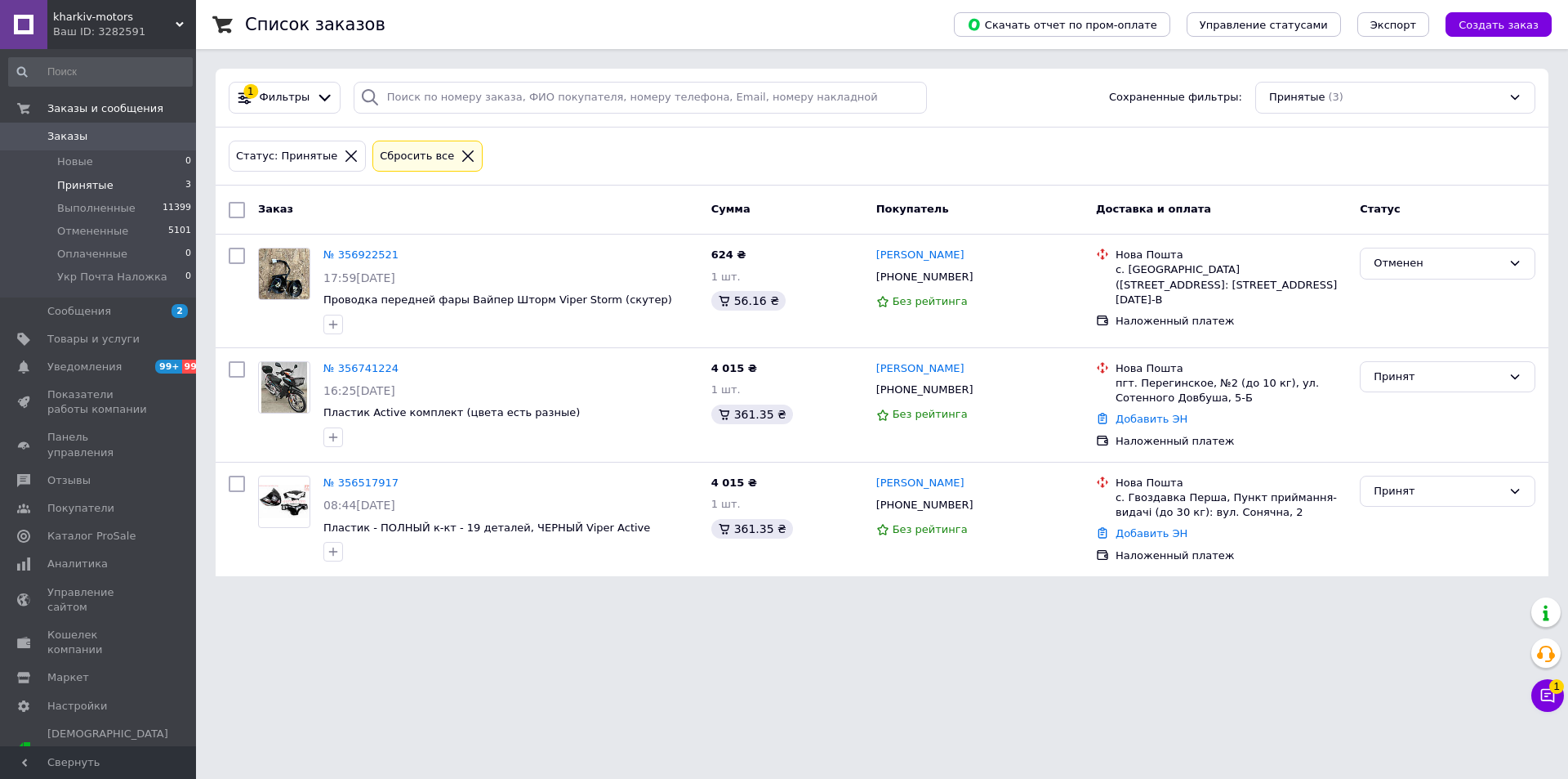
click at [87, 128] on link "Заказы 0" at bounding box center [100, 136] width 201 height 28
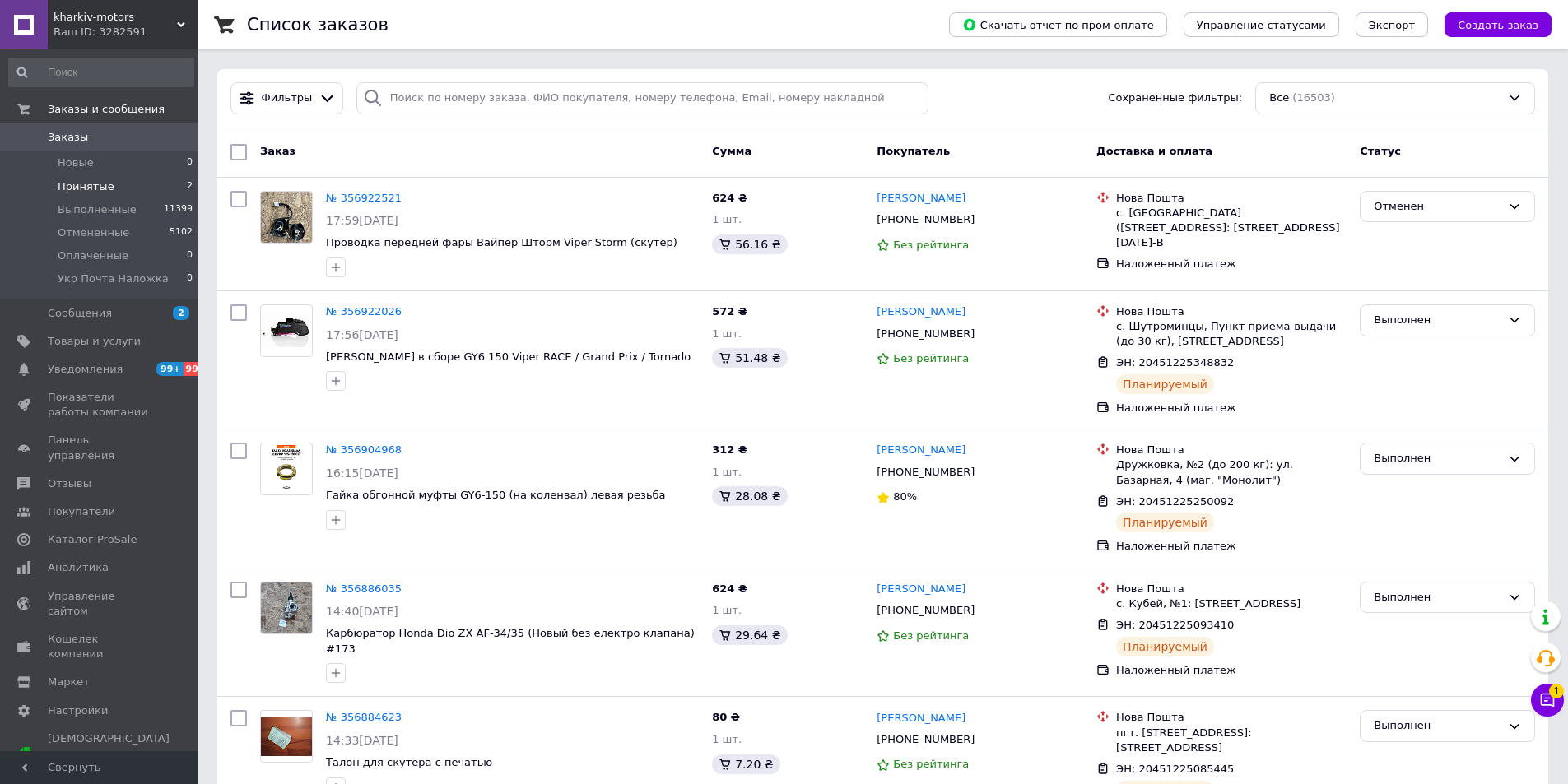
click at [78, 188] on span "Принятые" at bounding box center [86, 186] width 57 height 14
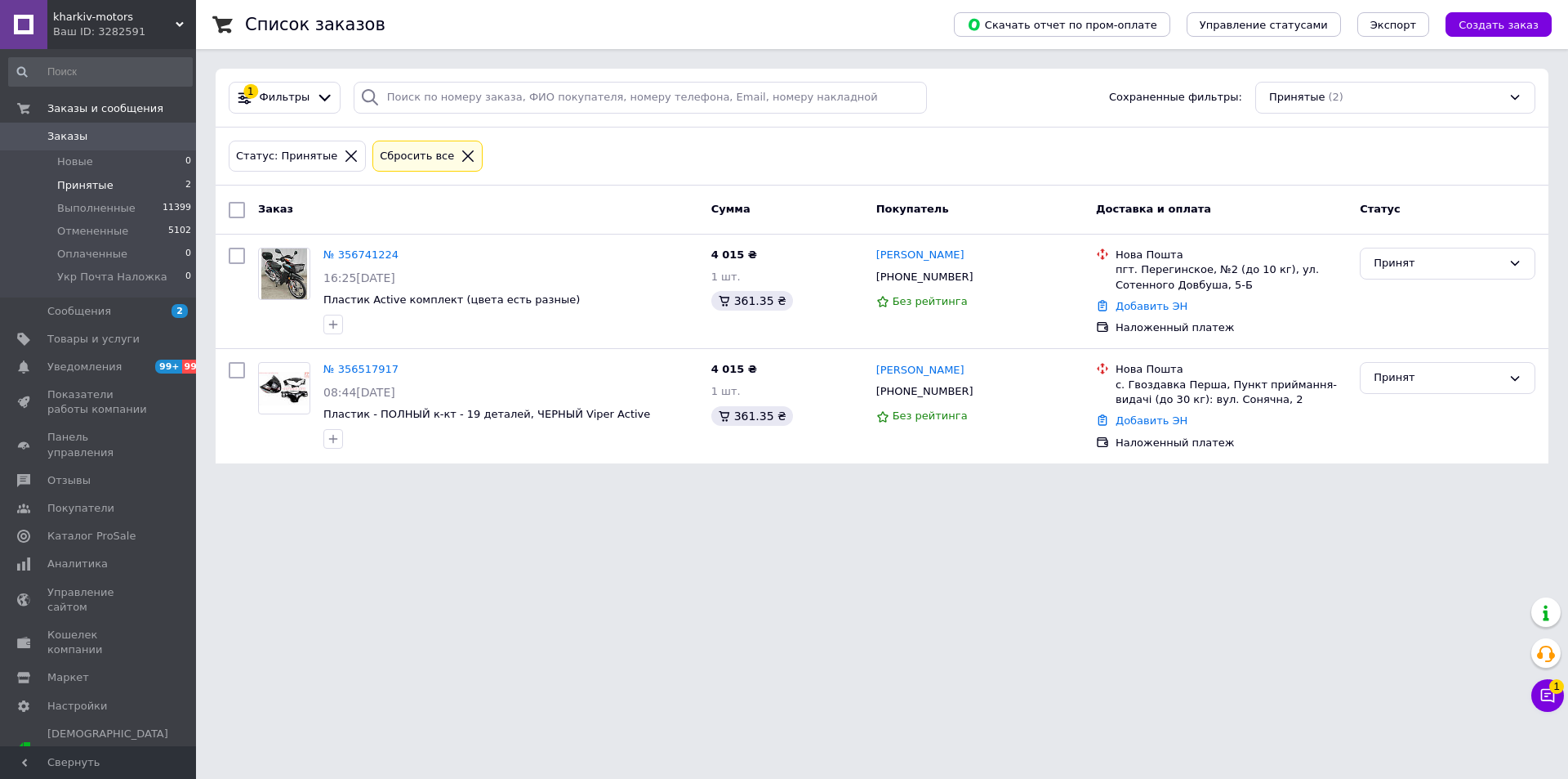
click at [63, 141] on span "Заказы" at bounding box center [68, 136] width 40 height 14
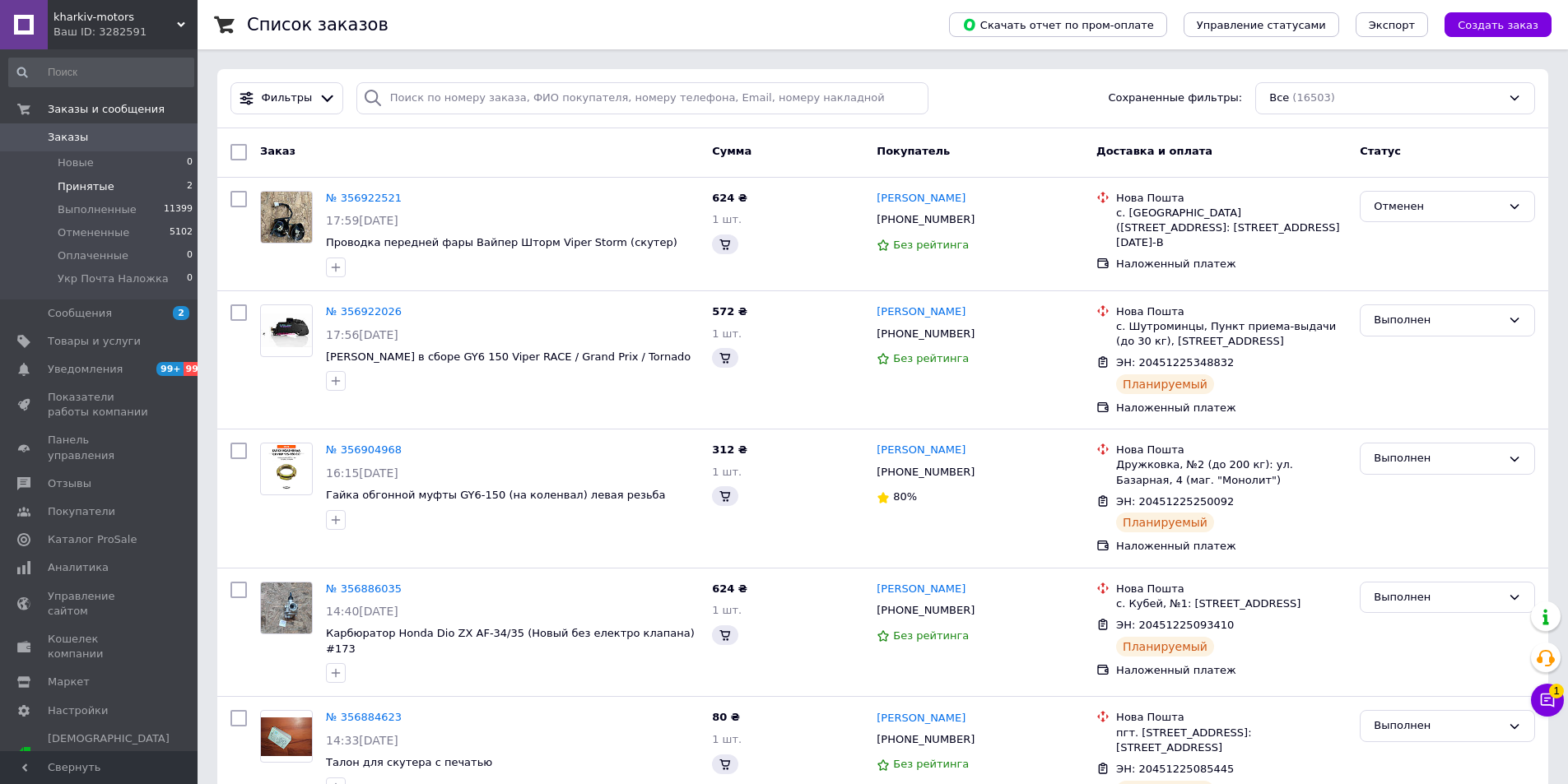
click at [81, 188] on span "Принятые" at bounding box center [86, 186] width 57 height 14
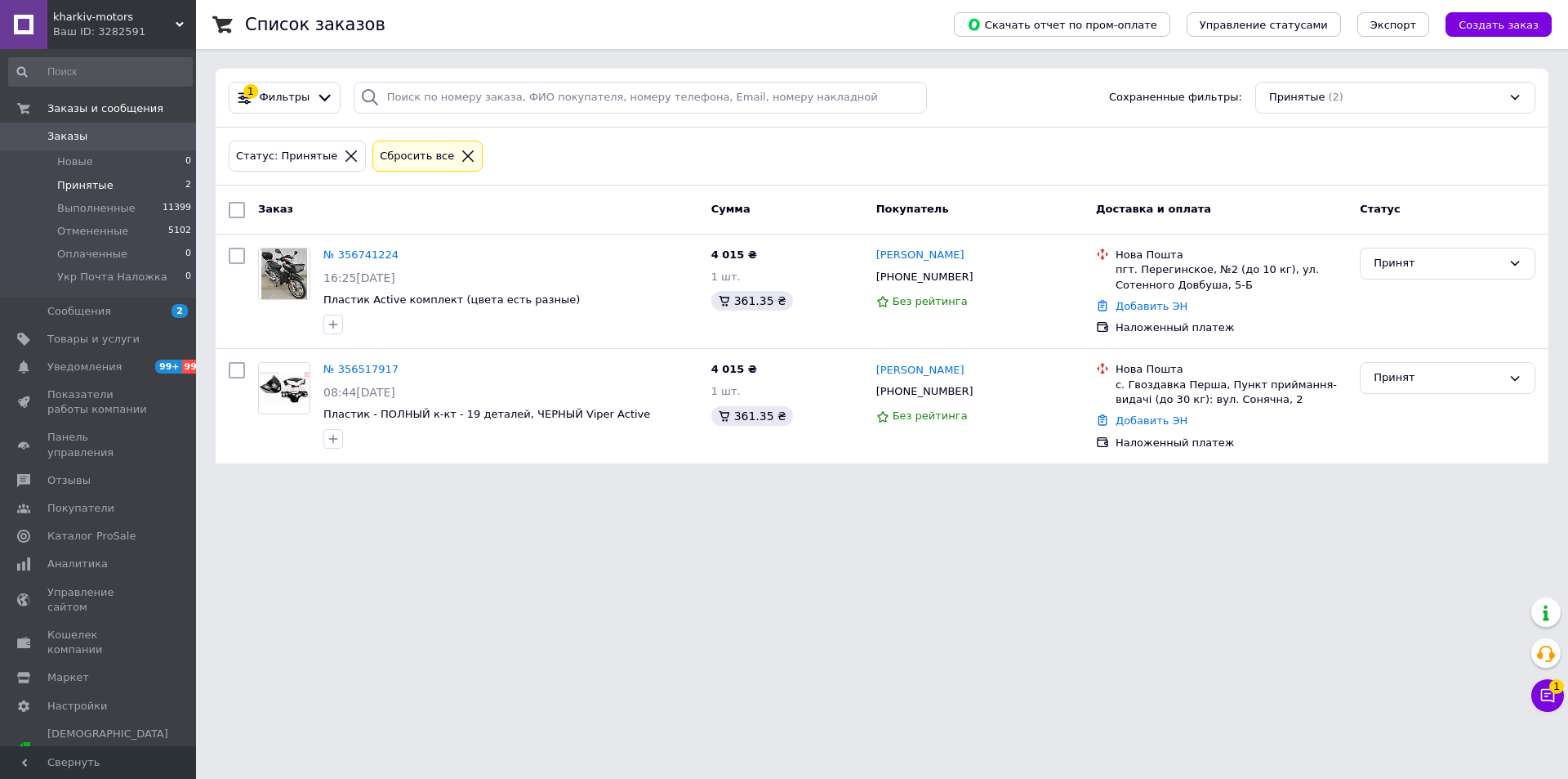
click at [60, 132] on span "Заказы" at bounding box center [68, 136] width 40 height 14
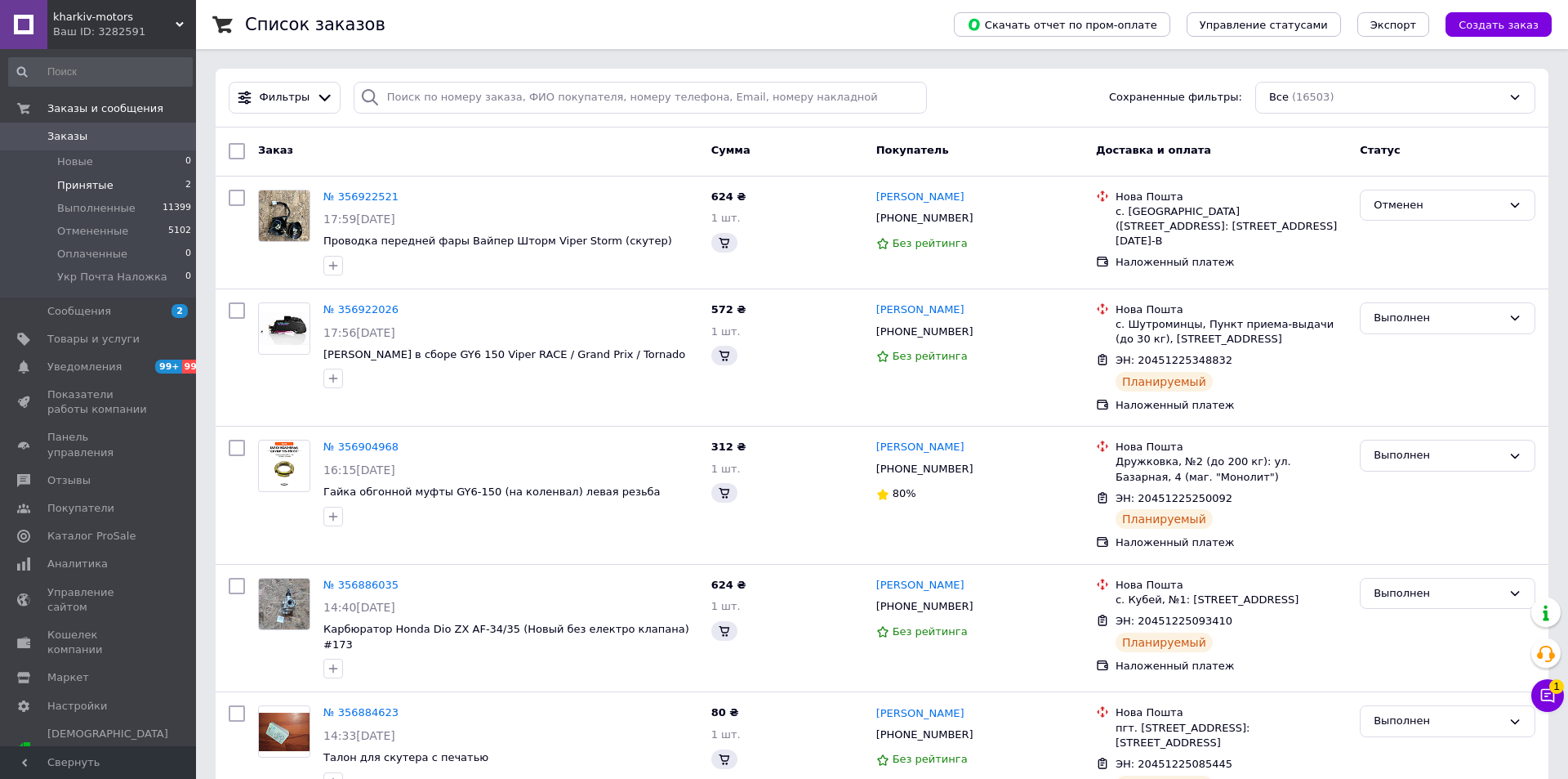
click at [82, 187] on span "Принятые" at bounding box center [85, 185] width 56 height 14
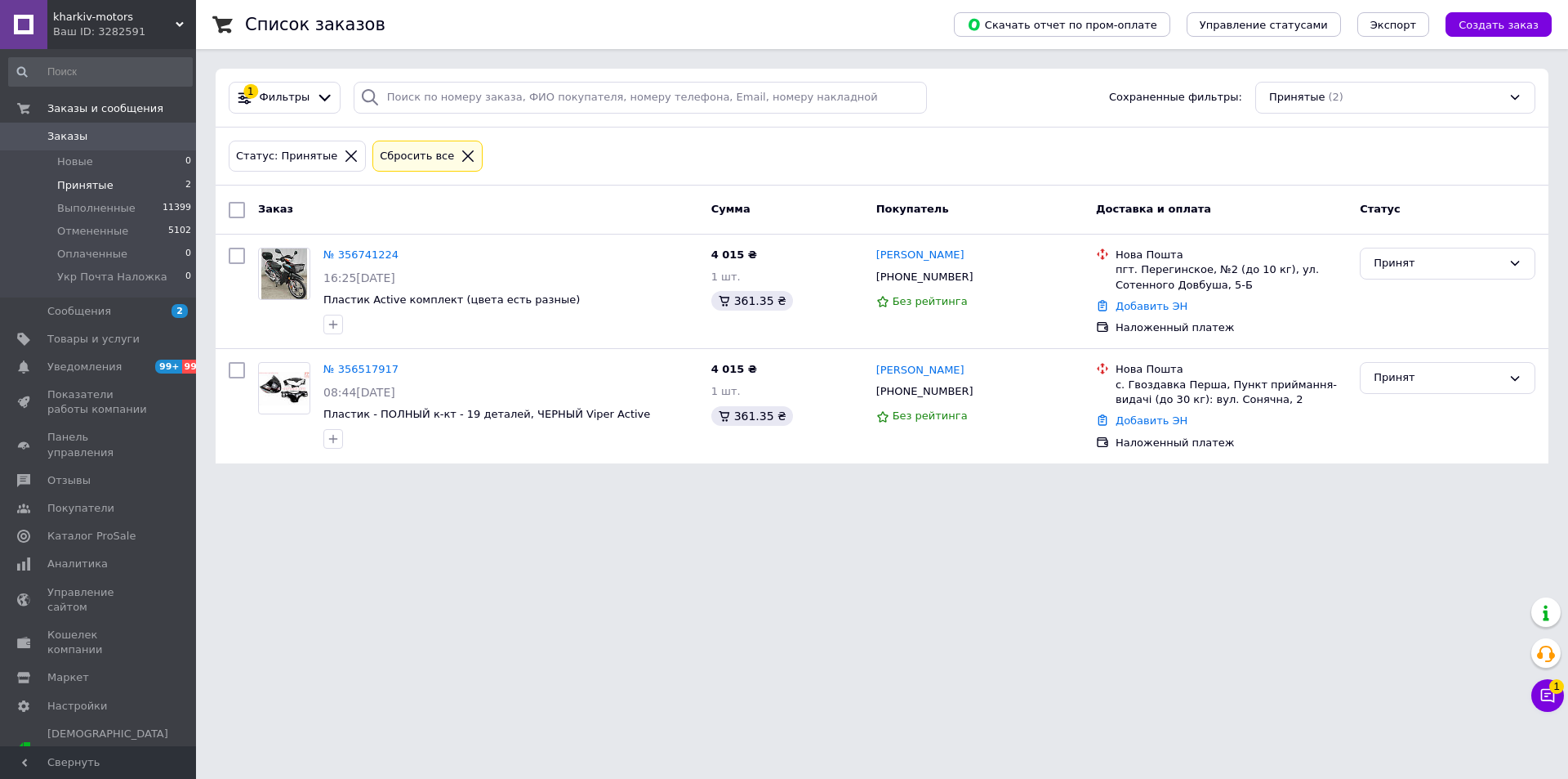
click at [68, 132] on span "Заказы" at bounding box center [68, 136] width 40 height 14
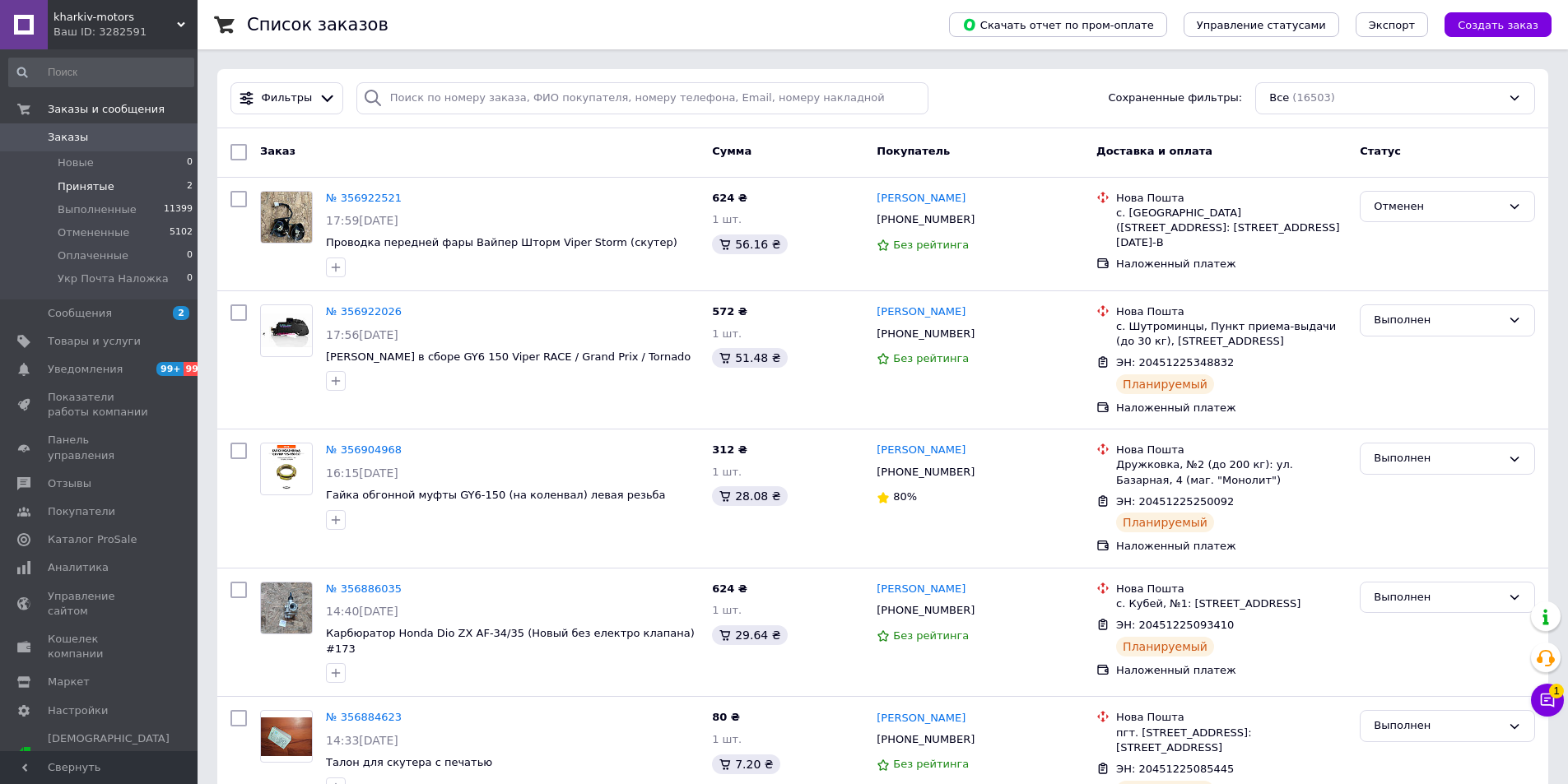
click at [78, 189] on span "Принятые" at bounding box center [86, 186] width 57 height 14
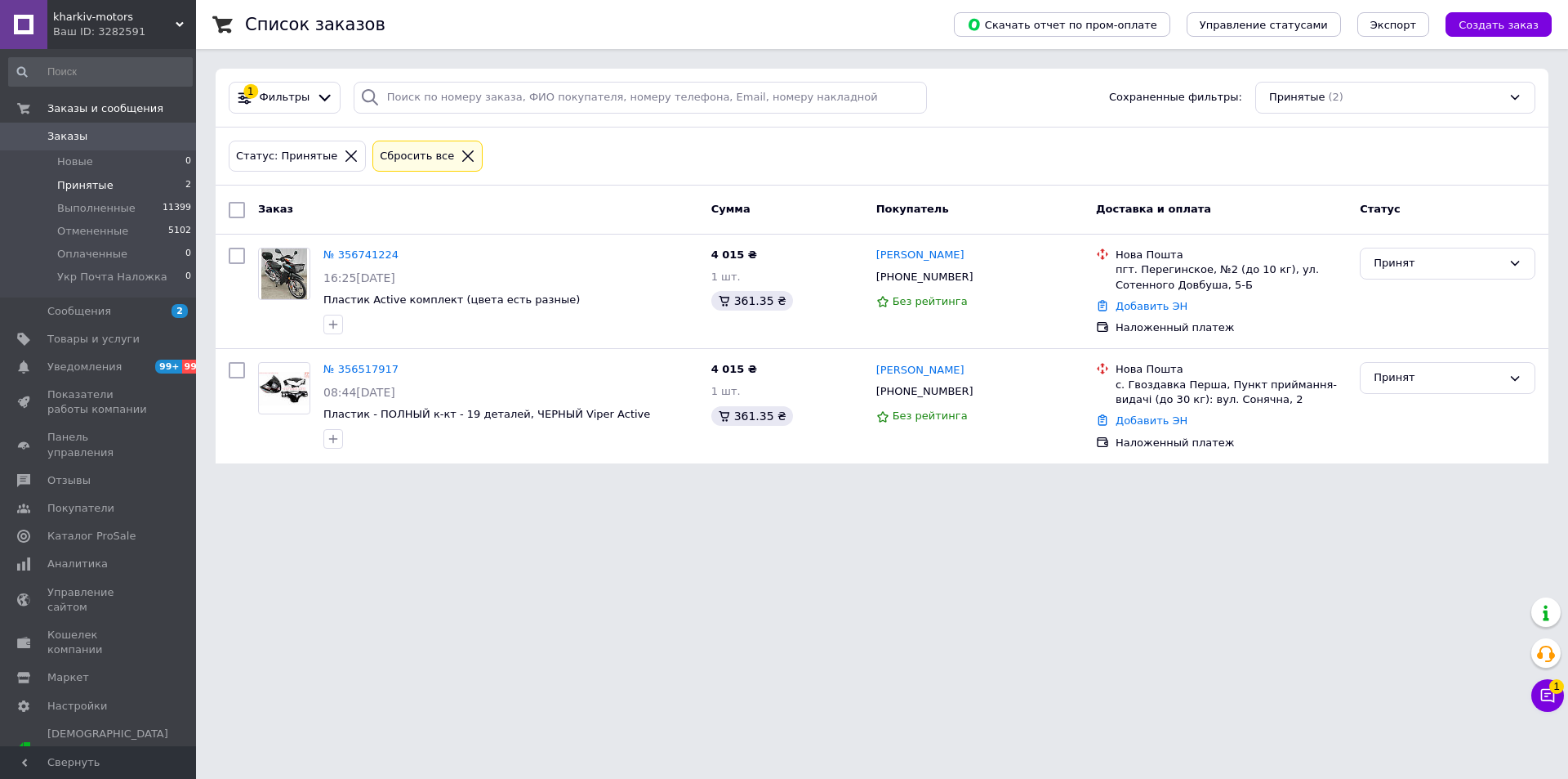
click at [81, 137] on span "Заказы" at bounding box center [68, 136] width 40 height 14
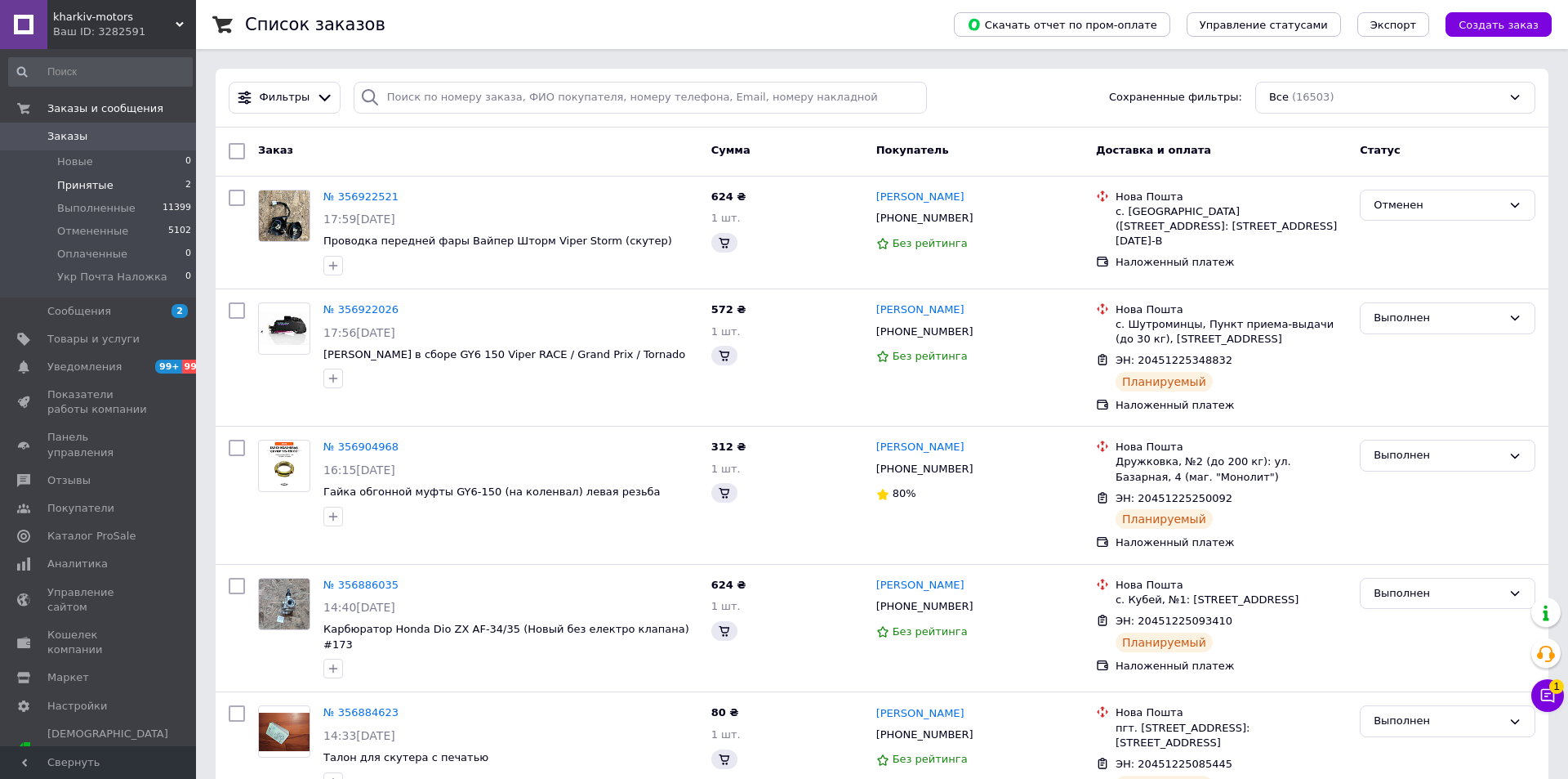
click at [76, 189] on span "Принятые" at bounding box center [85, 185] width 56 height 14
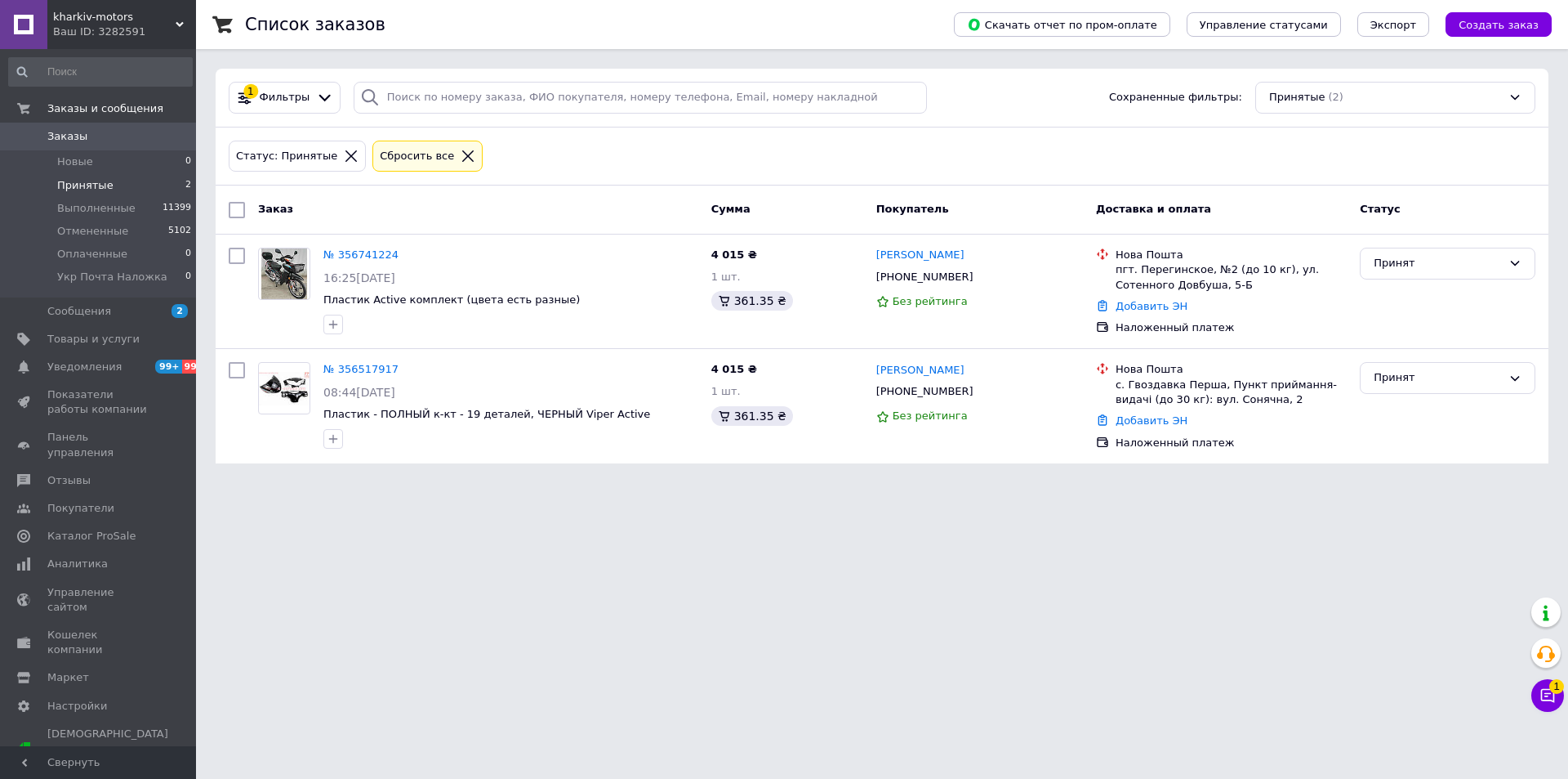
click at [78, 145] on link "Заказы 0" at bounding box center [100, 136] width 201 height 28
